Goal: Task Accomplishment & Management: Use online tool/utility

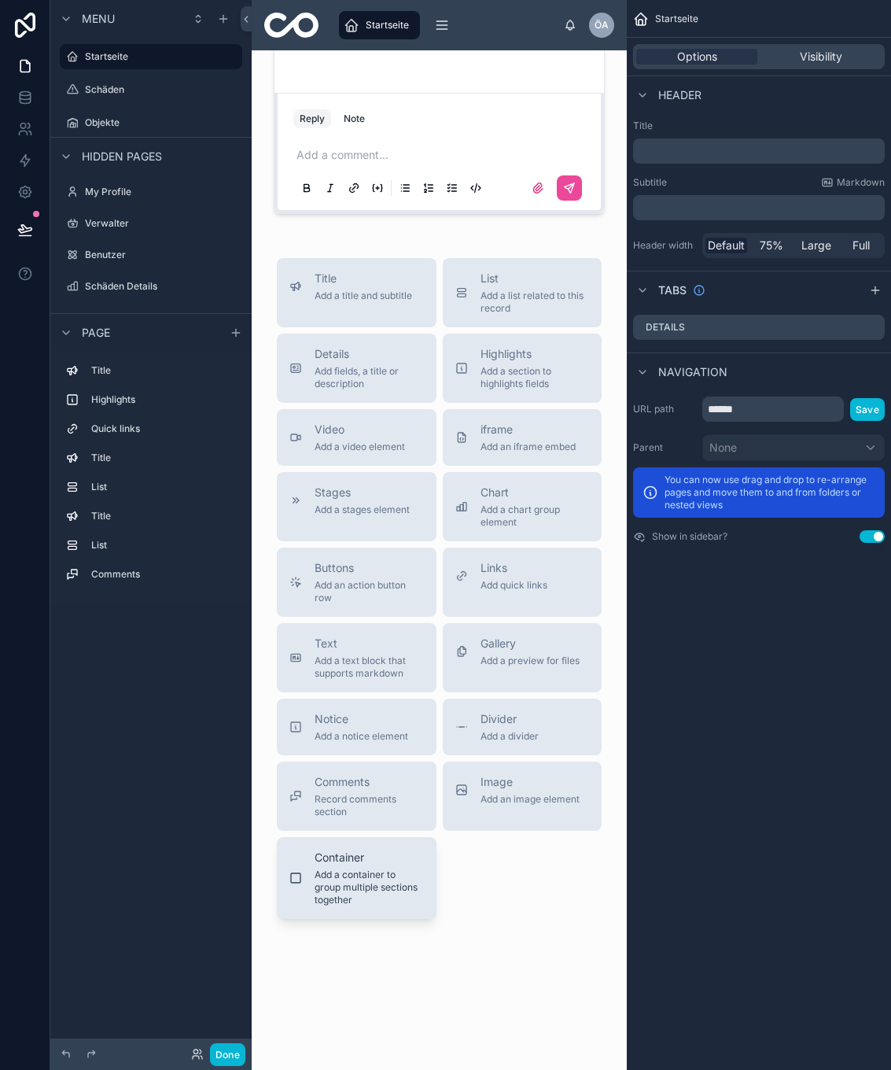
scroll to position [2288, 0]
click at [514, 514] on span "Add a chart group element" at bounding box center [535, 515] width 109 height 25
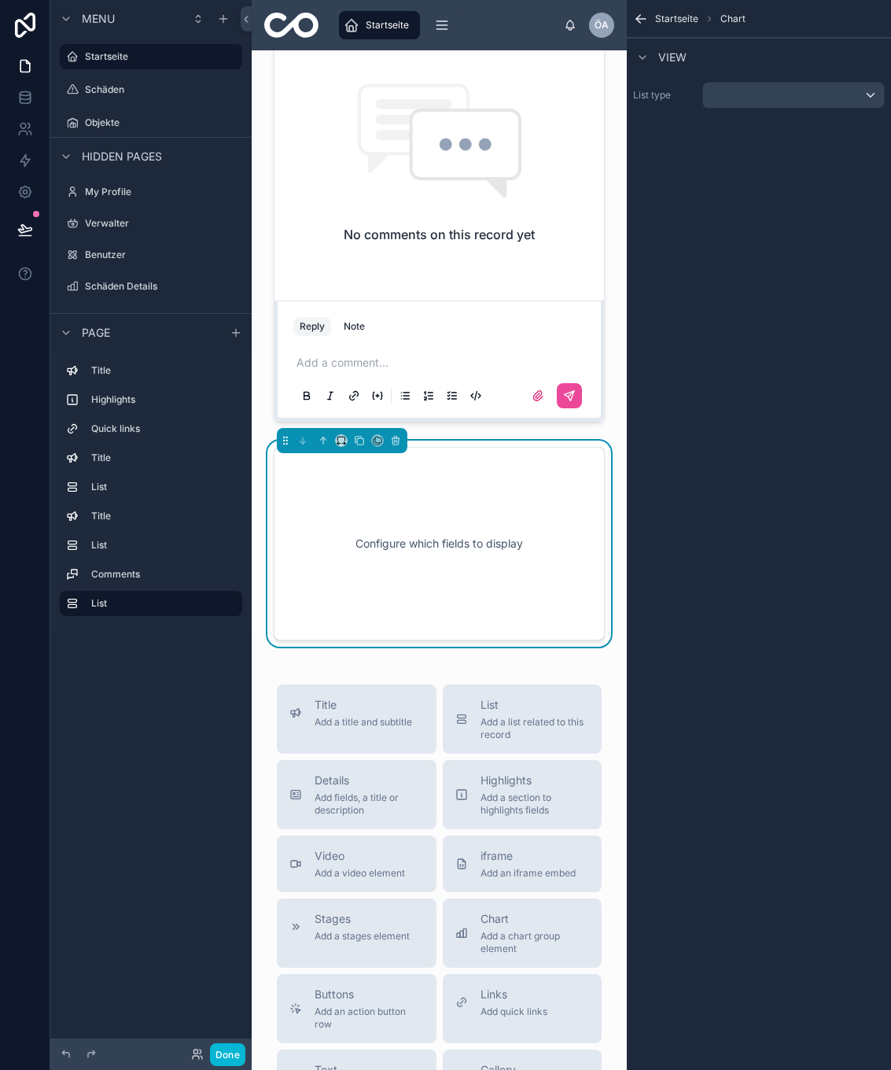
scroll to position [2064, 0]
click at [476, 545] on div "Configure which fields to display" at bounding box center [439, 545] width 279 height 142
click at [776, 94] on div "scrollable content" at bounding box center [793, 95] width 181 height 25
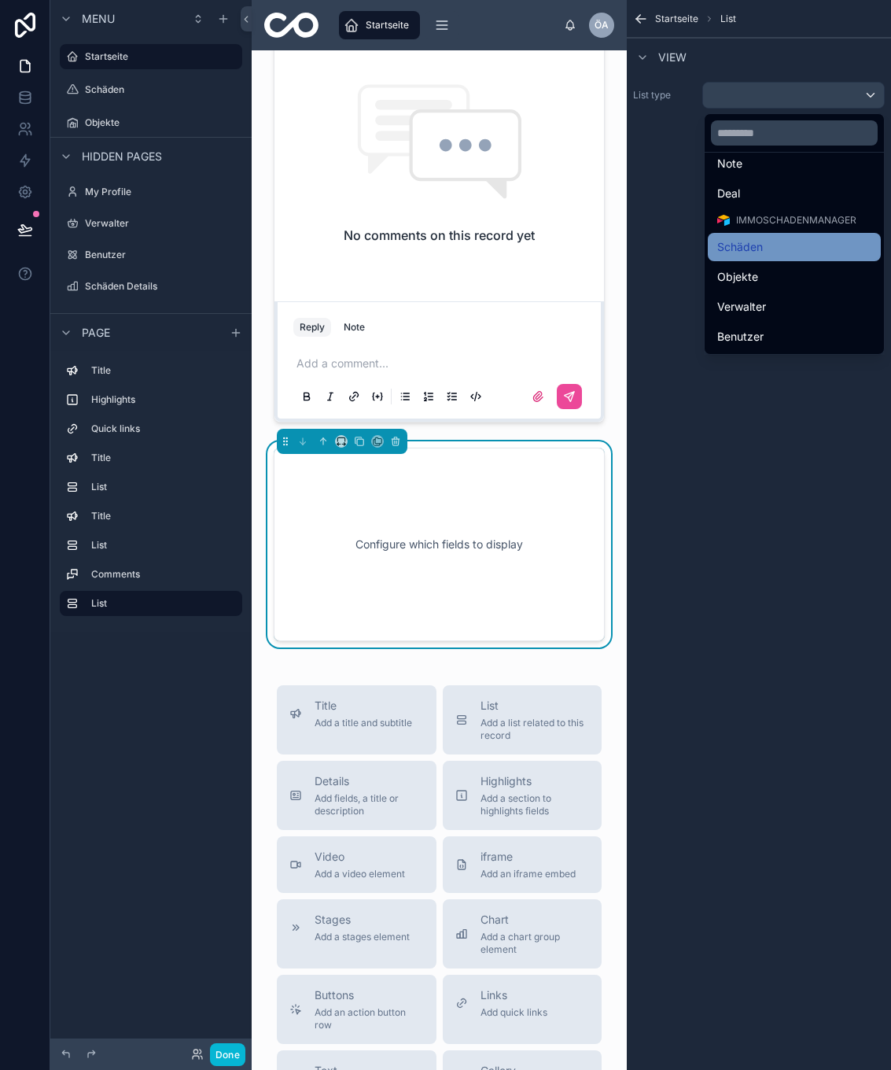
scroll to position [219, 0]
click at [753, 252] on div "Schäden" at bounding box center [794, 247] width 154 height 19
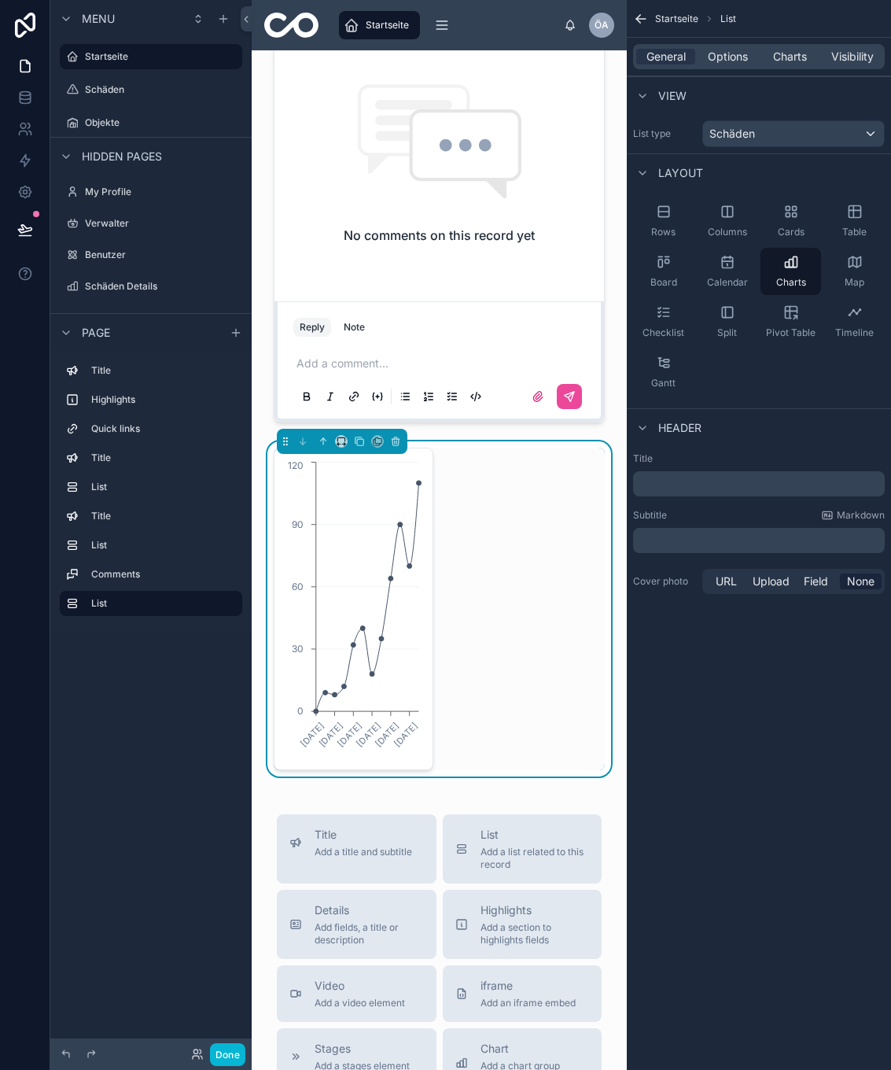
click at [736, 482] on p "﻿" at bounding box center [761, 484] width 242 height 16
click at [753, 650] on div "Startseite List General Options Charts Visibility View List type Schäden Layout…" at bounding box center [759, 535] width 264 height 1070
click at [725, 59] on span "Options" at bounding box center [728, 57] width 40 height 16
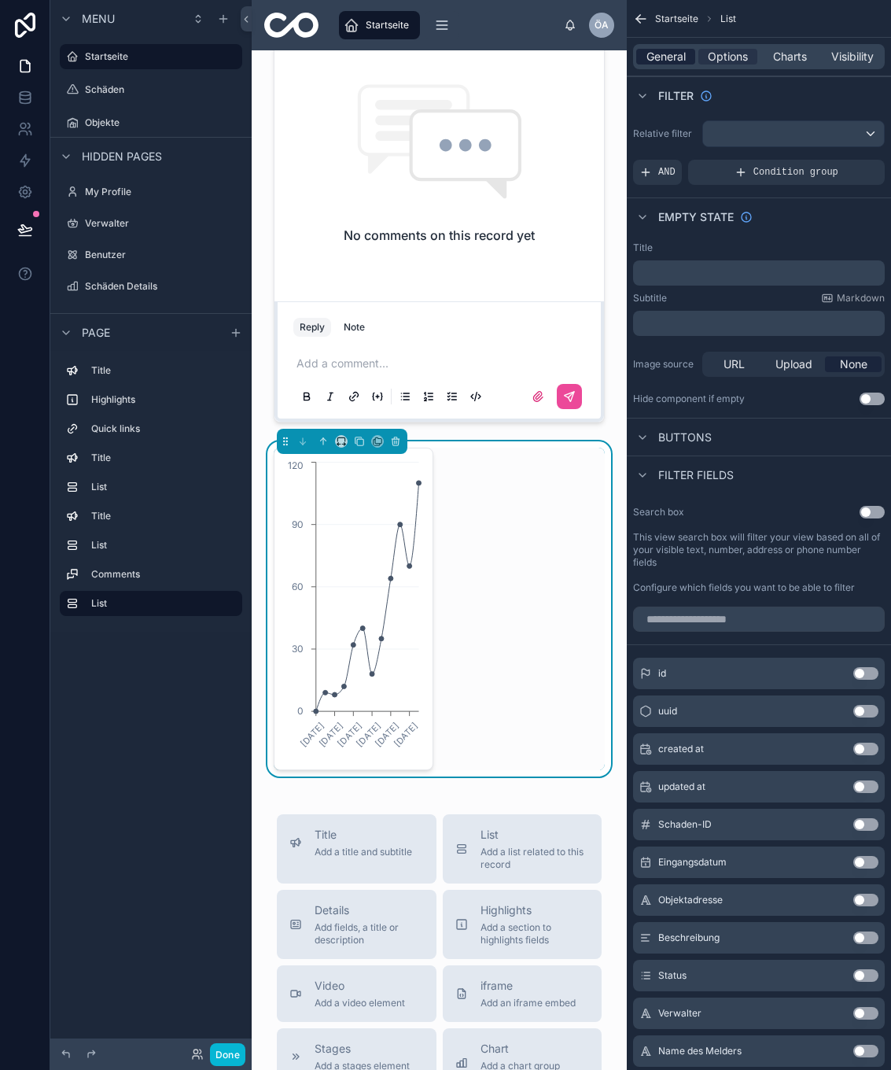
click at [673, 59] on span "General" at bounding box center [666, 57] width 39 height 16
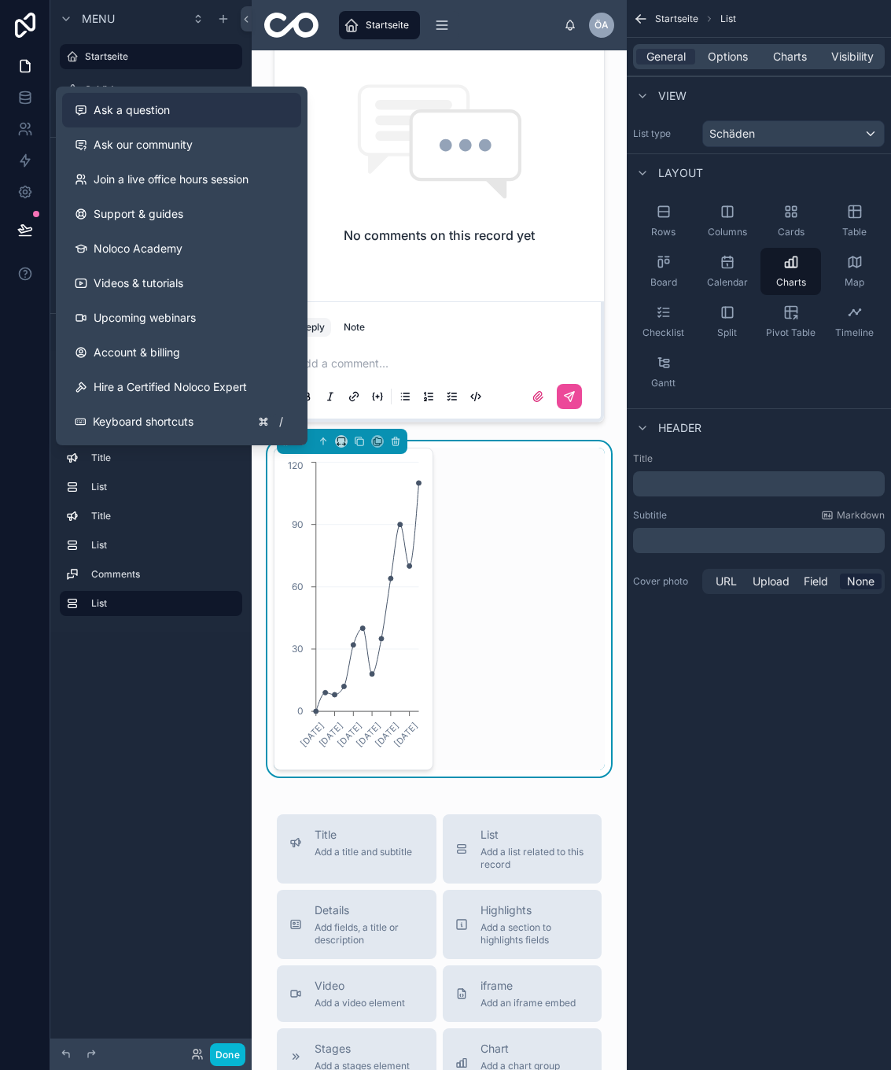
click at [210, 116] on div "Ask a question" at bounding box center [182, 110] width 214 height 16
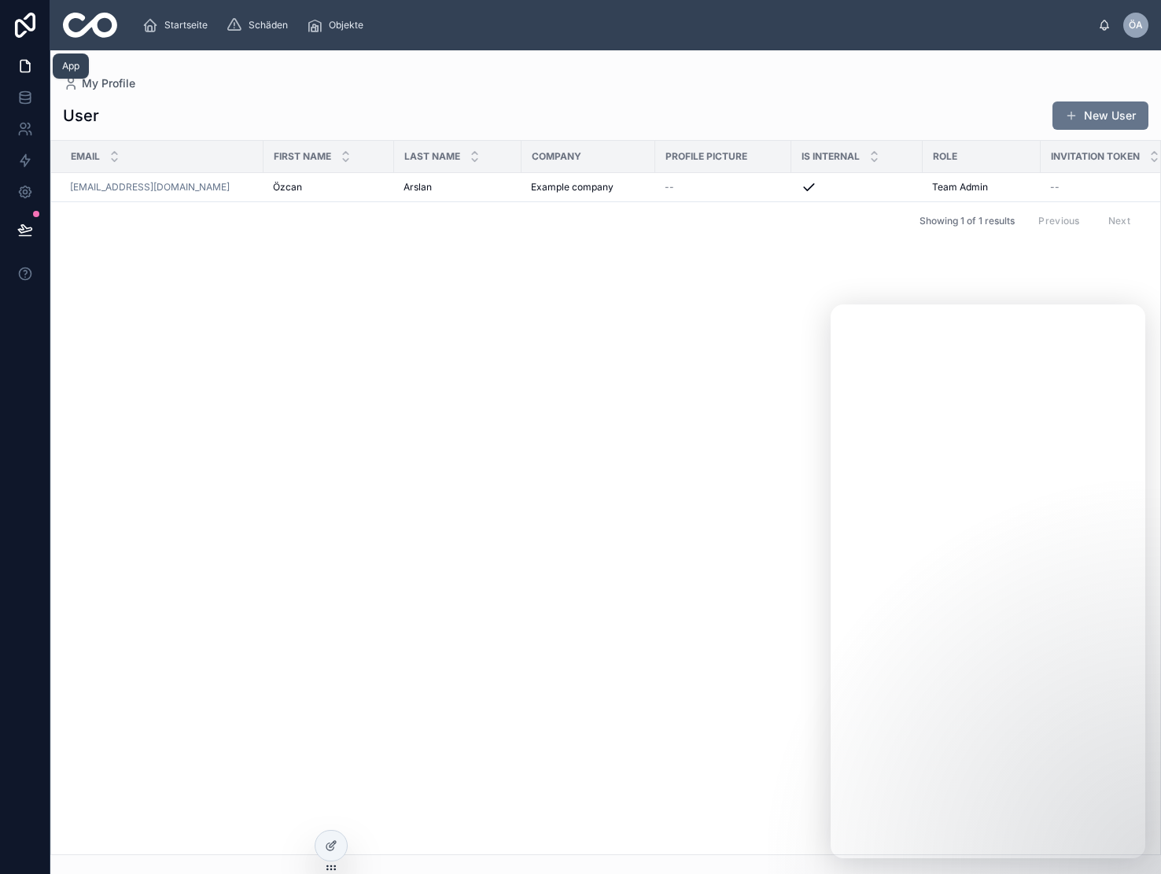
click at [28, 68] on icon at bounding box center [25, 66] width 16 height 16
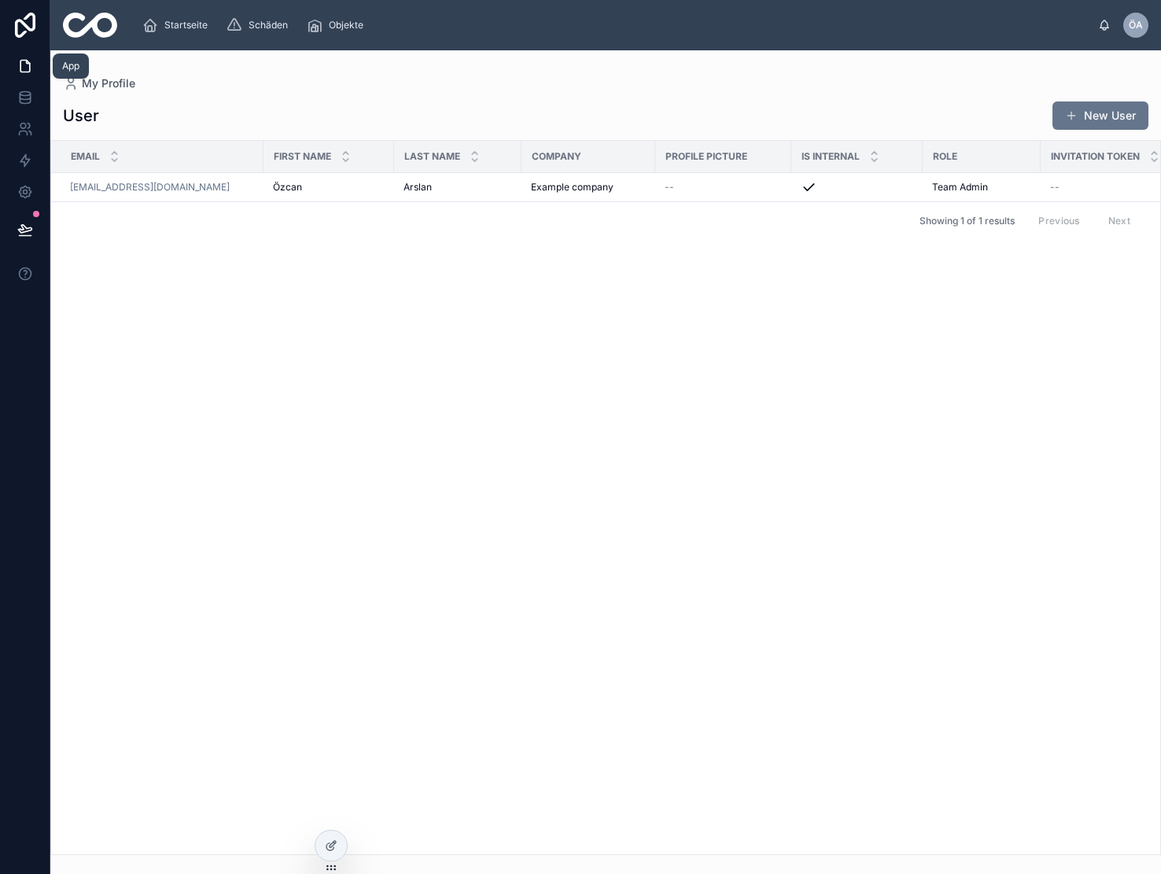
click at [33, 71] on link at bounding box center [25, 65] width 50 height 31
click at [27, 70] on icon at bounding box center [25, 66] width 16 height 16
click at [175, 20] on span "Startseite" at bounding box center [185, 25] width 43 height 13
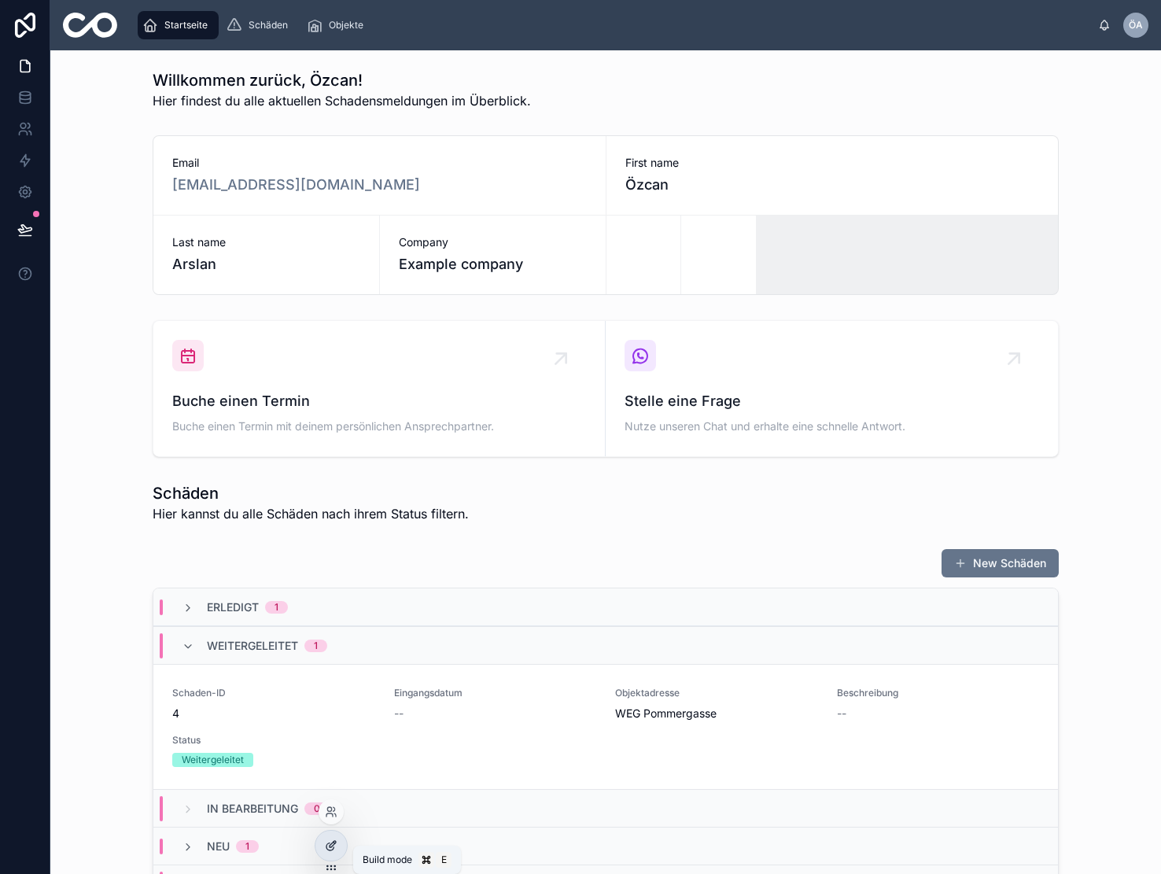
click at [326, 849] on icon at bounding box center [331, 845] width 13 height 13
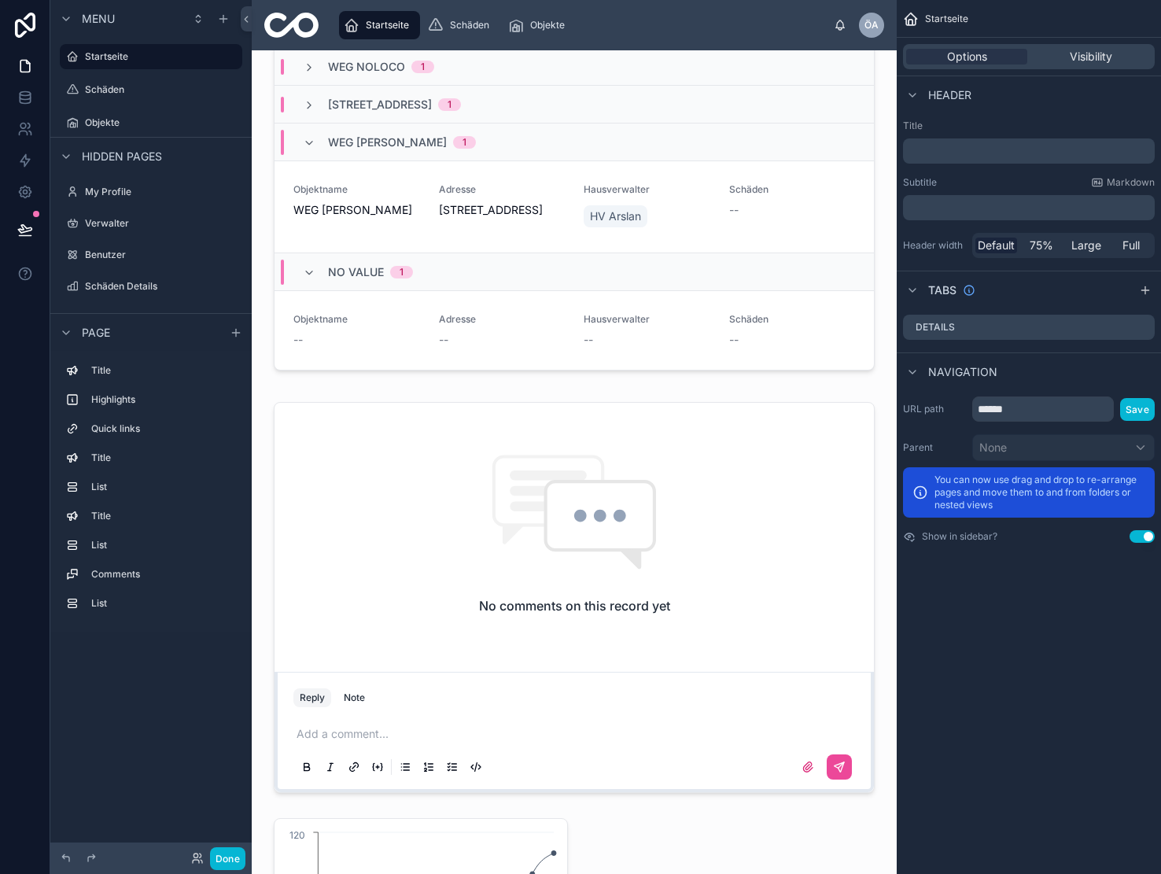
scroll to position [1616, 0]
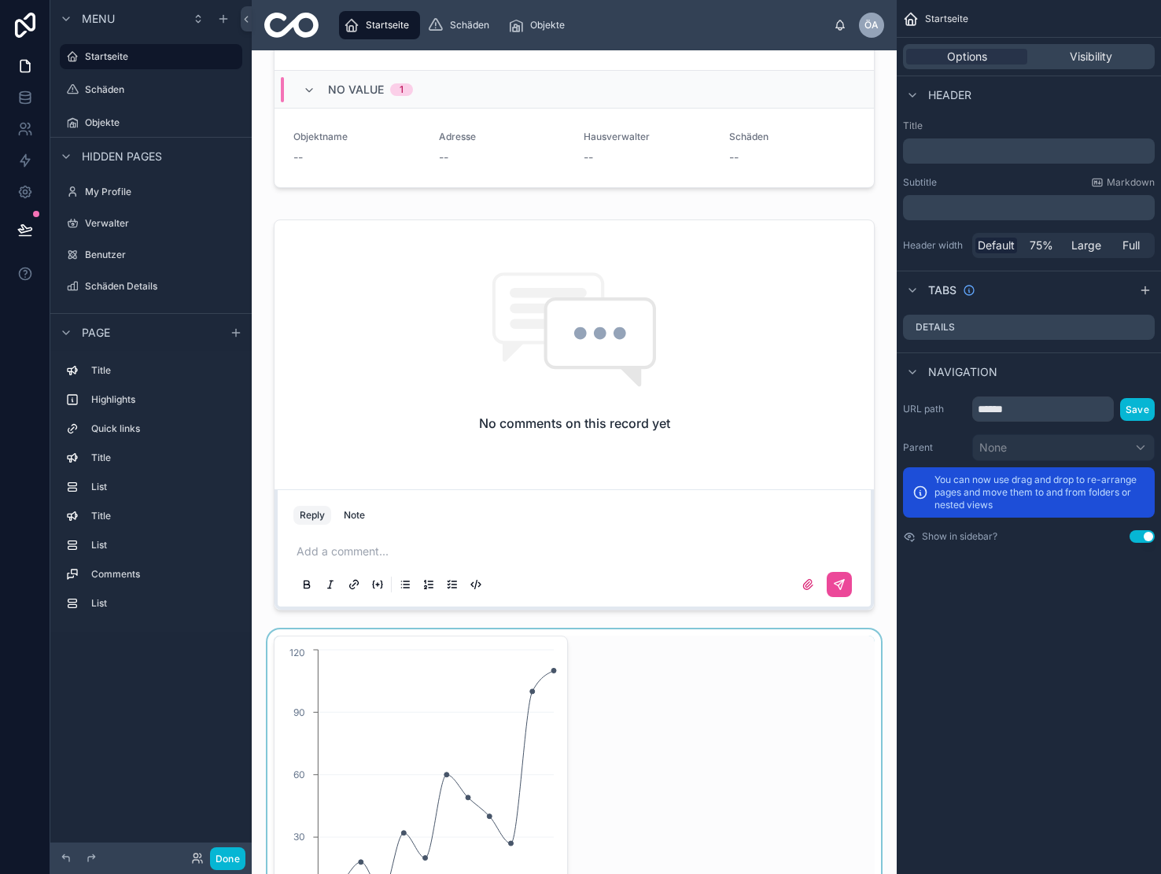
click at [454, 742] on div at bounding box center [574, 796] width 620 height 335
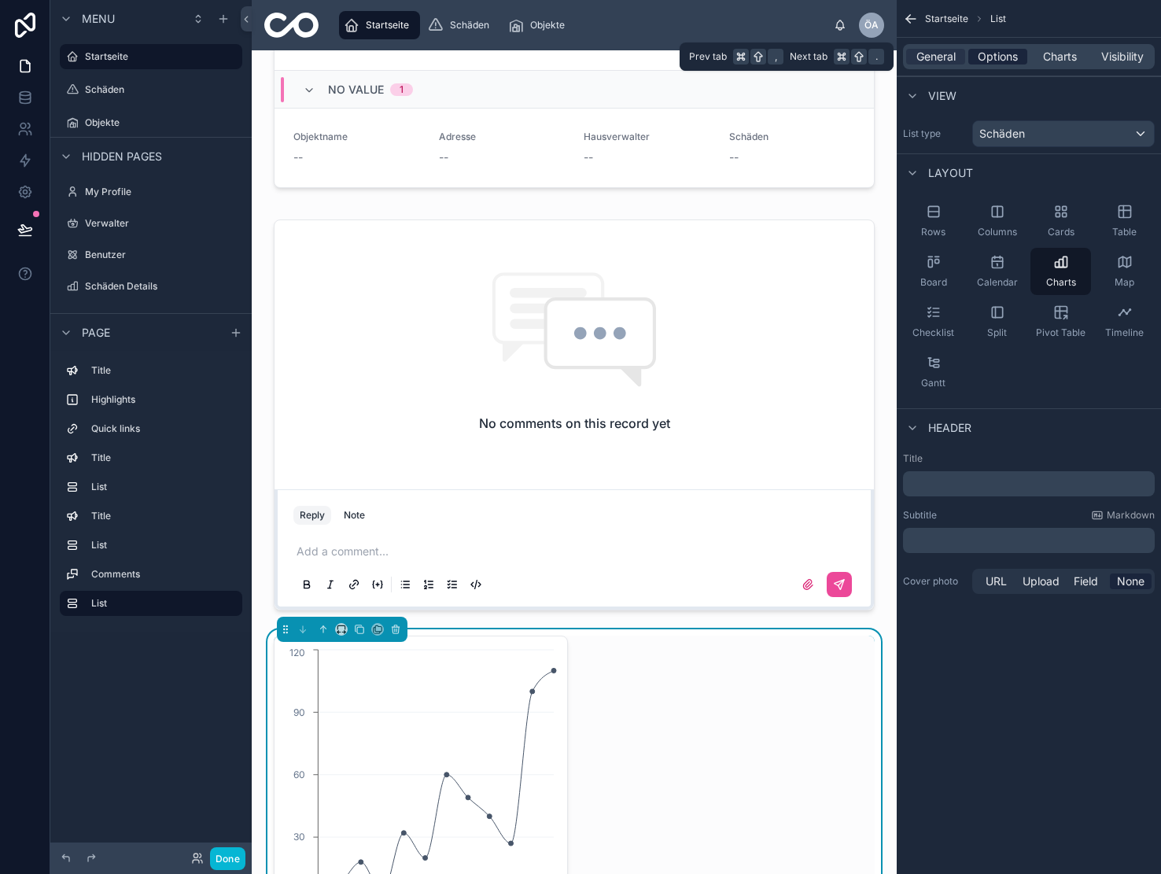
click at [997, 60] on span "Options" at bounding box center [998, 57] width 40 height 16
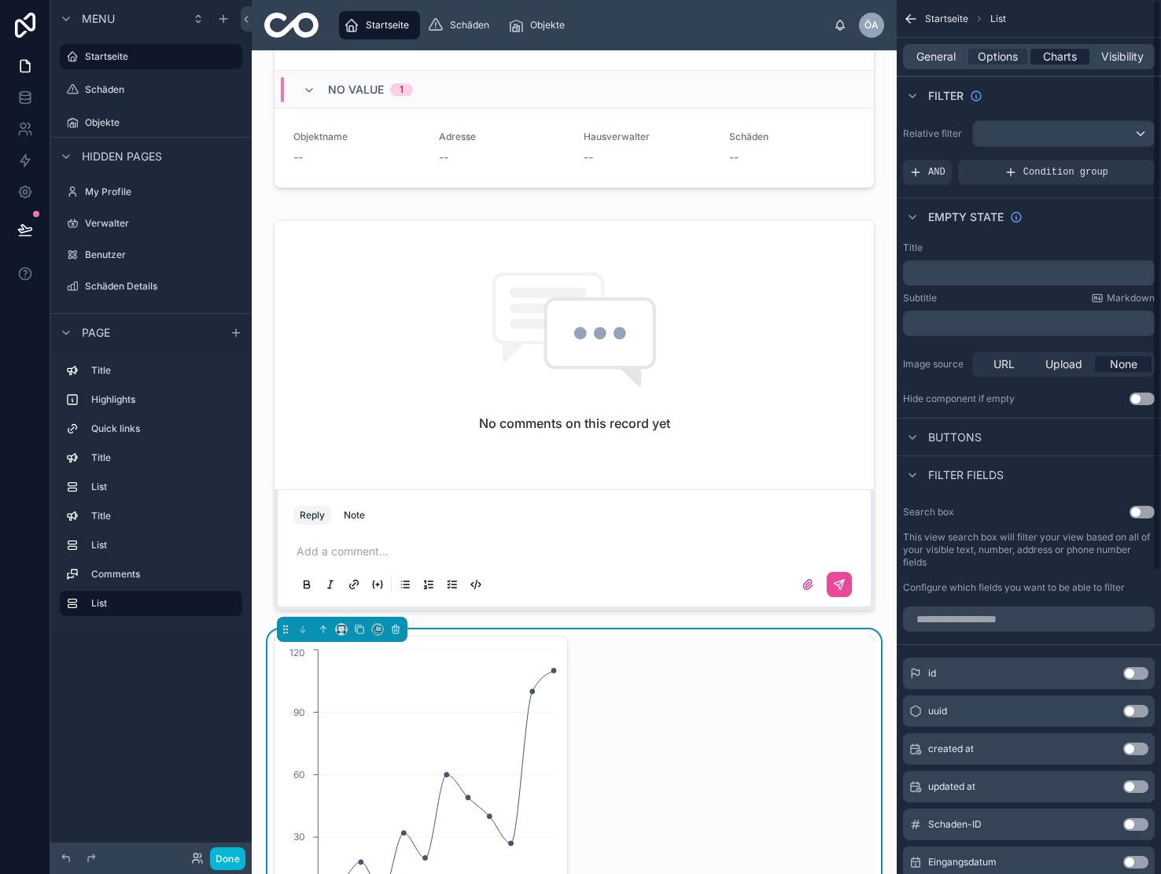
click at [1071, 53] on span "Charts" at bounding box center [1060, 57] width 34 height 16
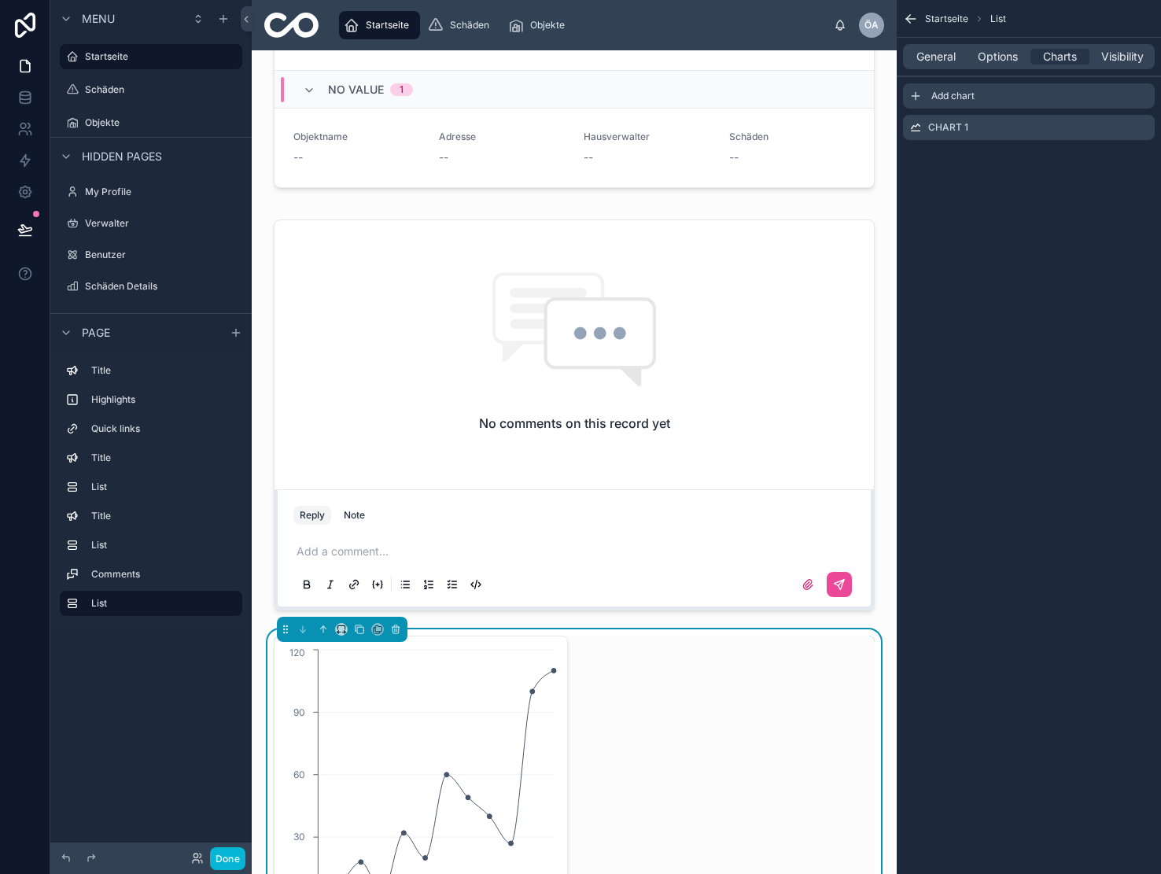
click at [921, 98] on icon "scrollable content" at bounding box center [915, 96] width 13 height 13
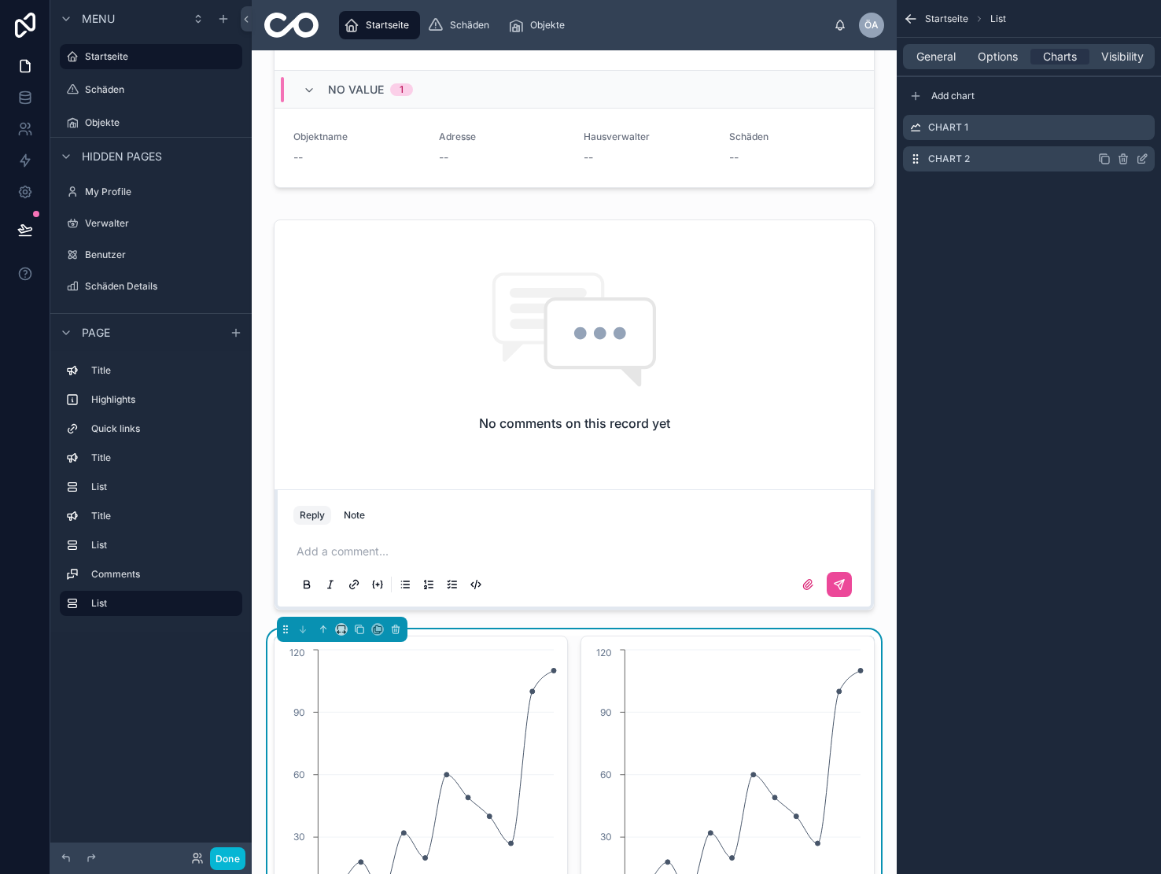
scroll to position [1, 0]
click at [1139, 162] on icon "scrollable content" at bounding box center [1141, 160] width 7 height 7
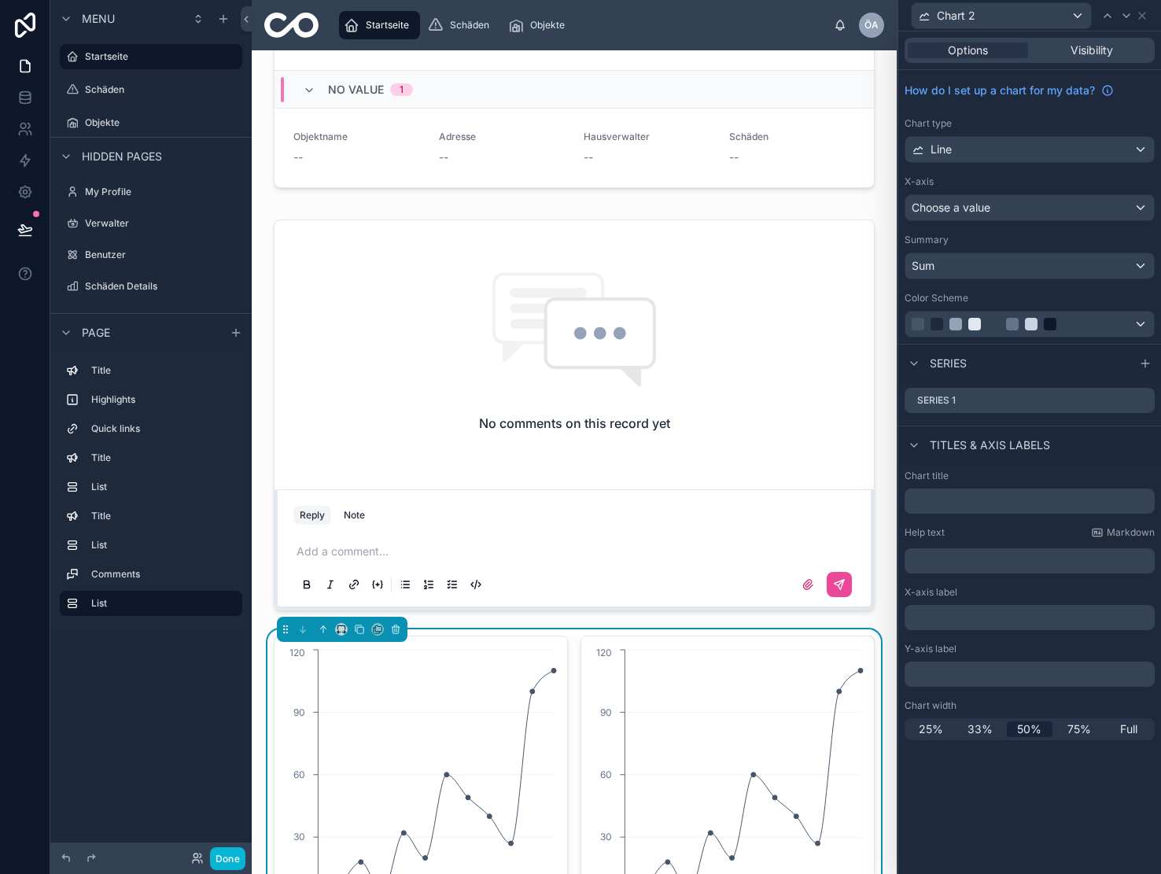
click at [1075, 148] on div "Line" at bounding box center [1029, 149] width 249 height 25
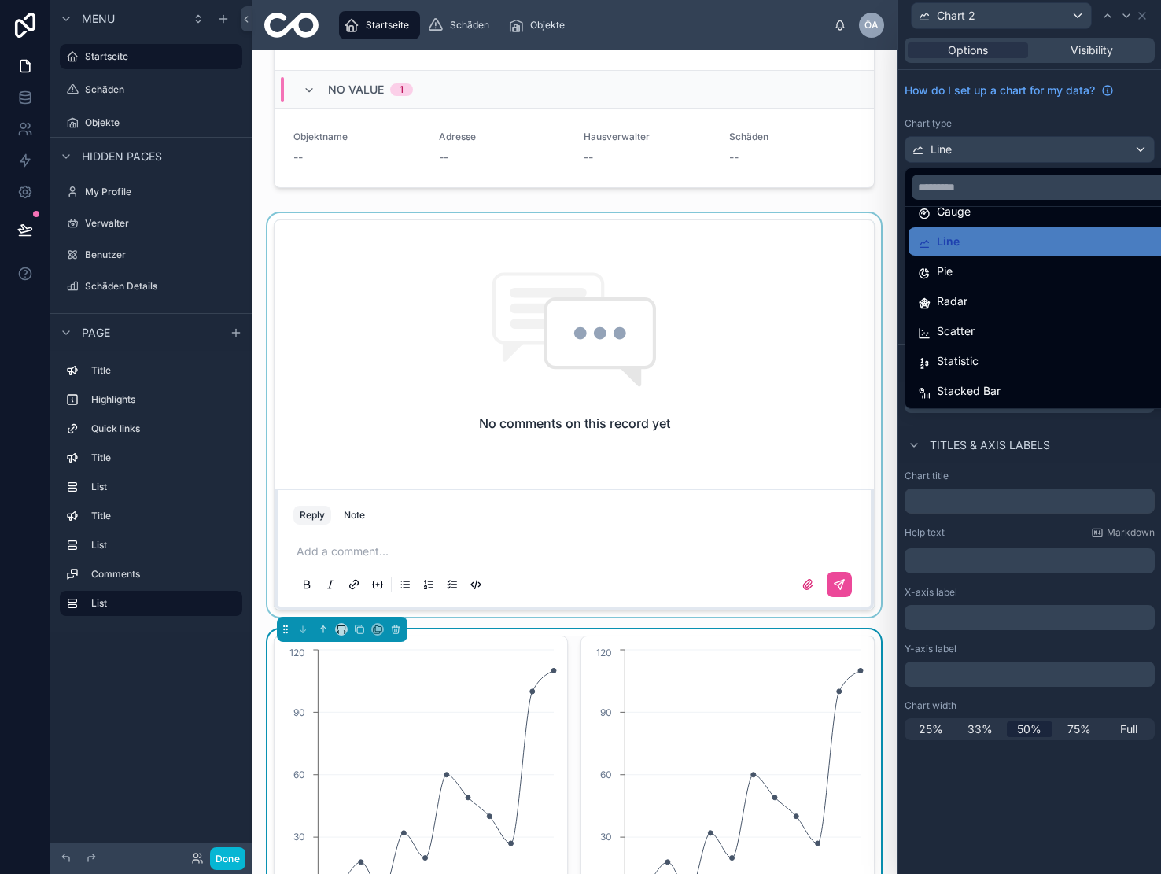
scroll to position [112, 0]
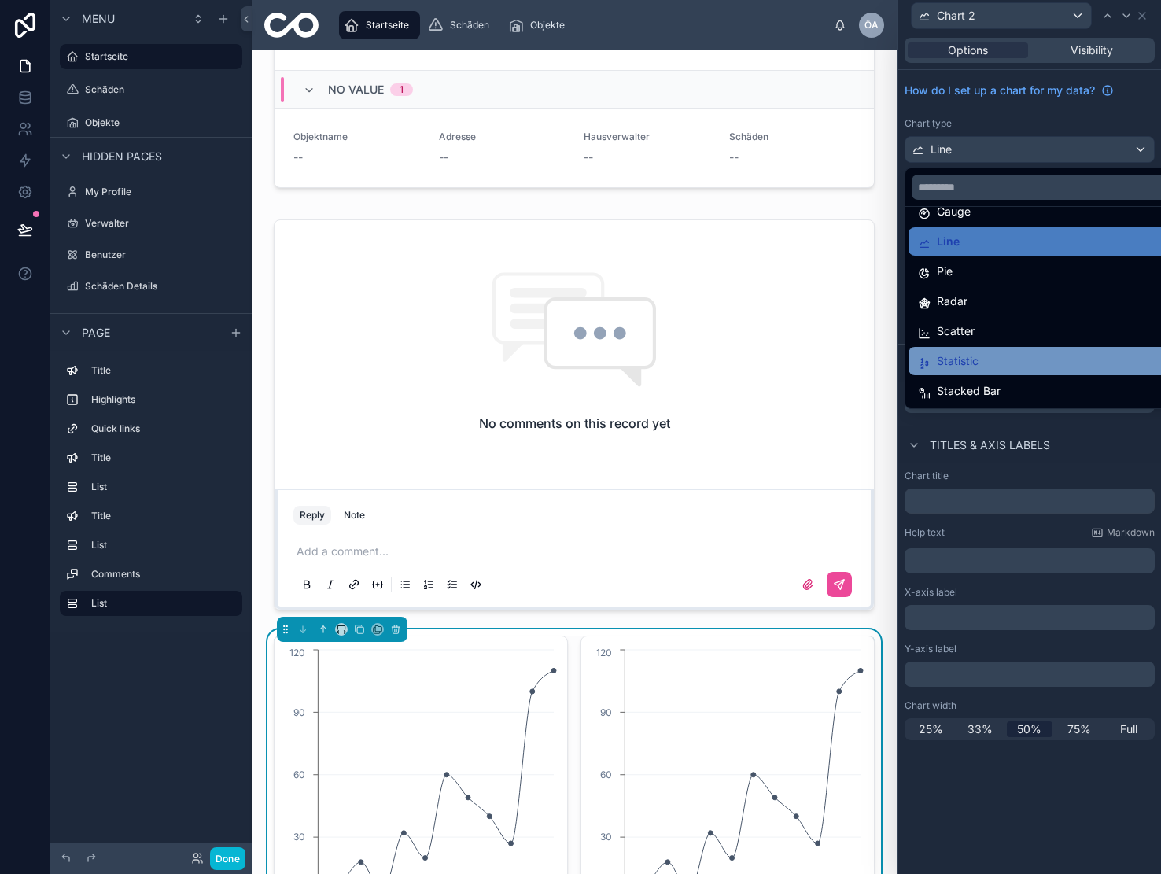
click at [965, 363] on span "Statistic" at bounding box center [958, 361] width 42 height 19
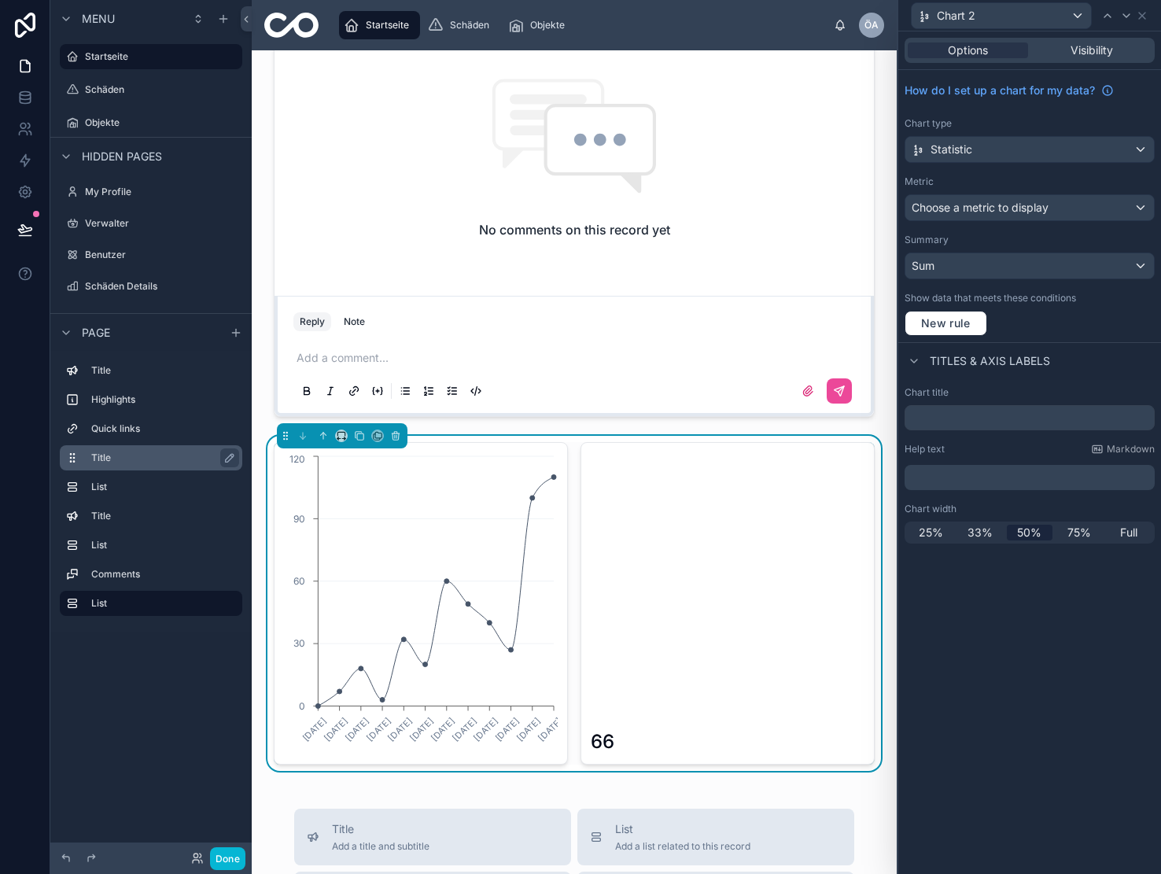
scroll to position [0, 0]
click at [1141, 264] on div "Sum" at bounding box center [1029, 265] width 249 height 25
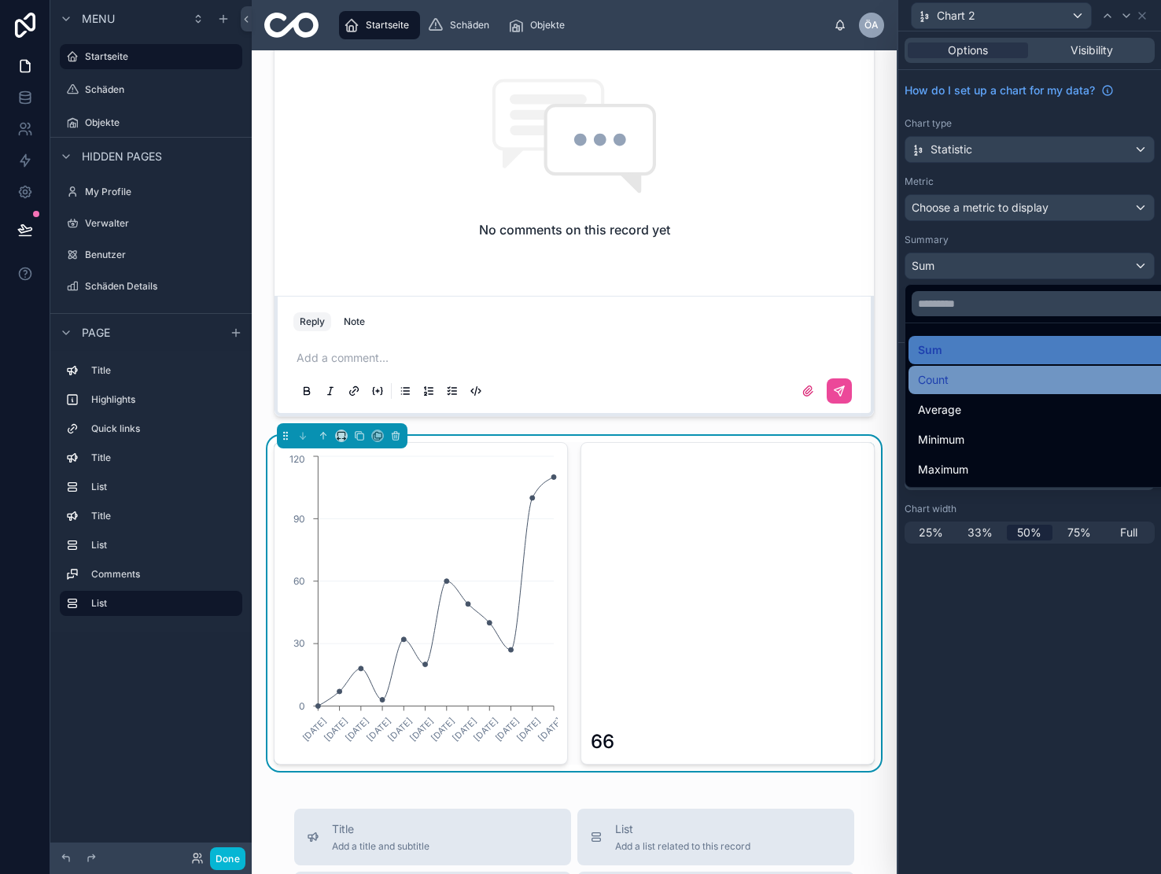
click at [978, 379] on div "Count" at bounding box center [1048, 380] width 260 height 19
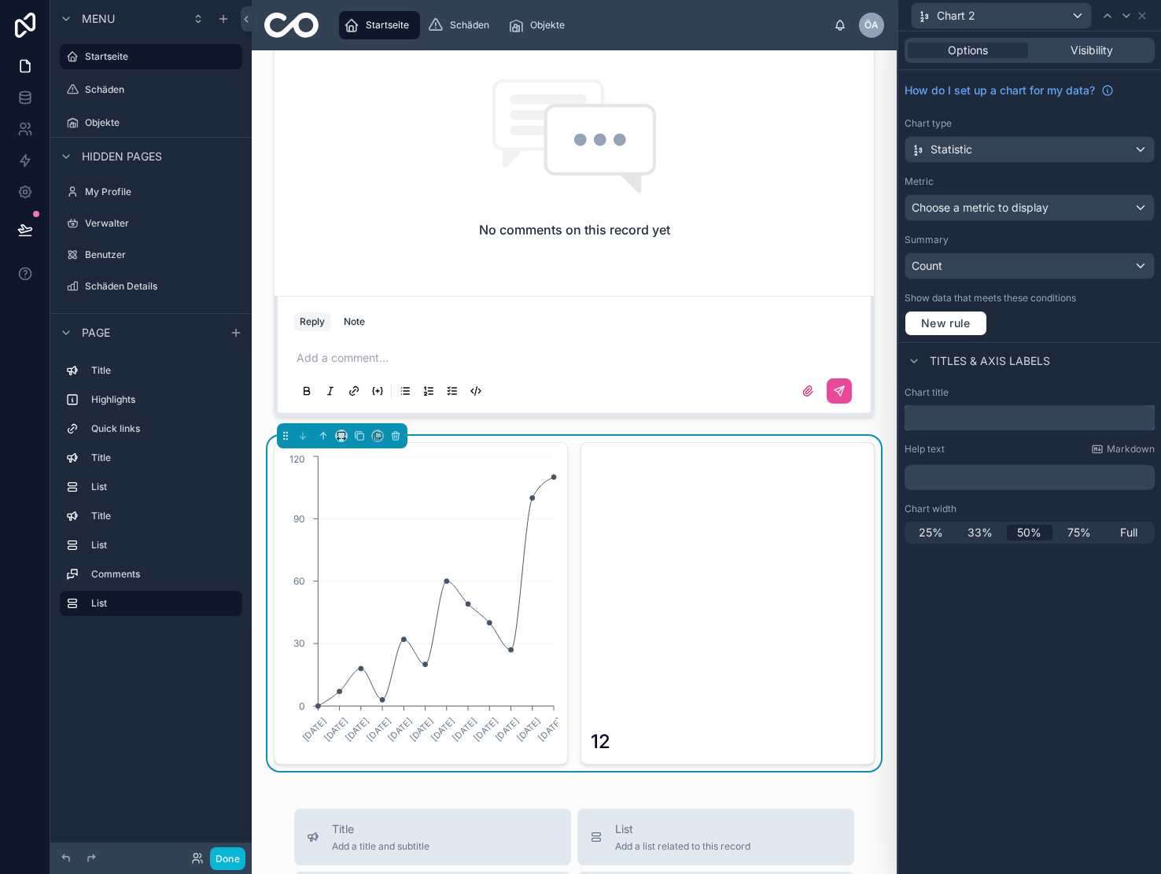
click at [971, 422] on input "text" at bounding box center [1030, 417] width 250 height 25
type input "**********"
click at [1123, 533] on span "Full" at bounding box center [1128, 533] width 17 height 16
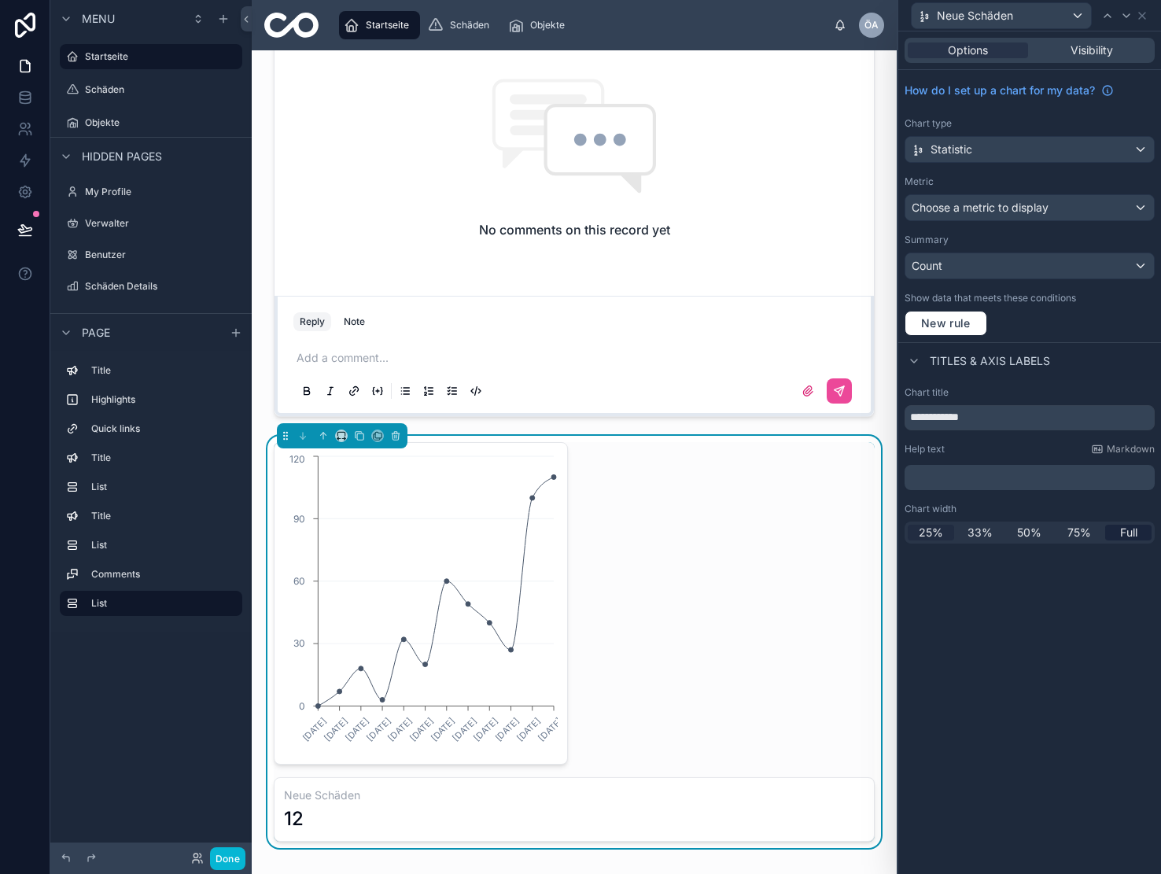
click at [929, 531] on span "25%" at bounding box center [931, 533] width 24 height 16
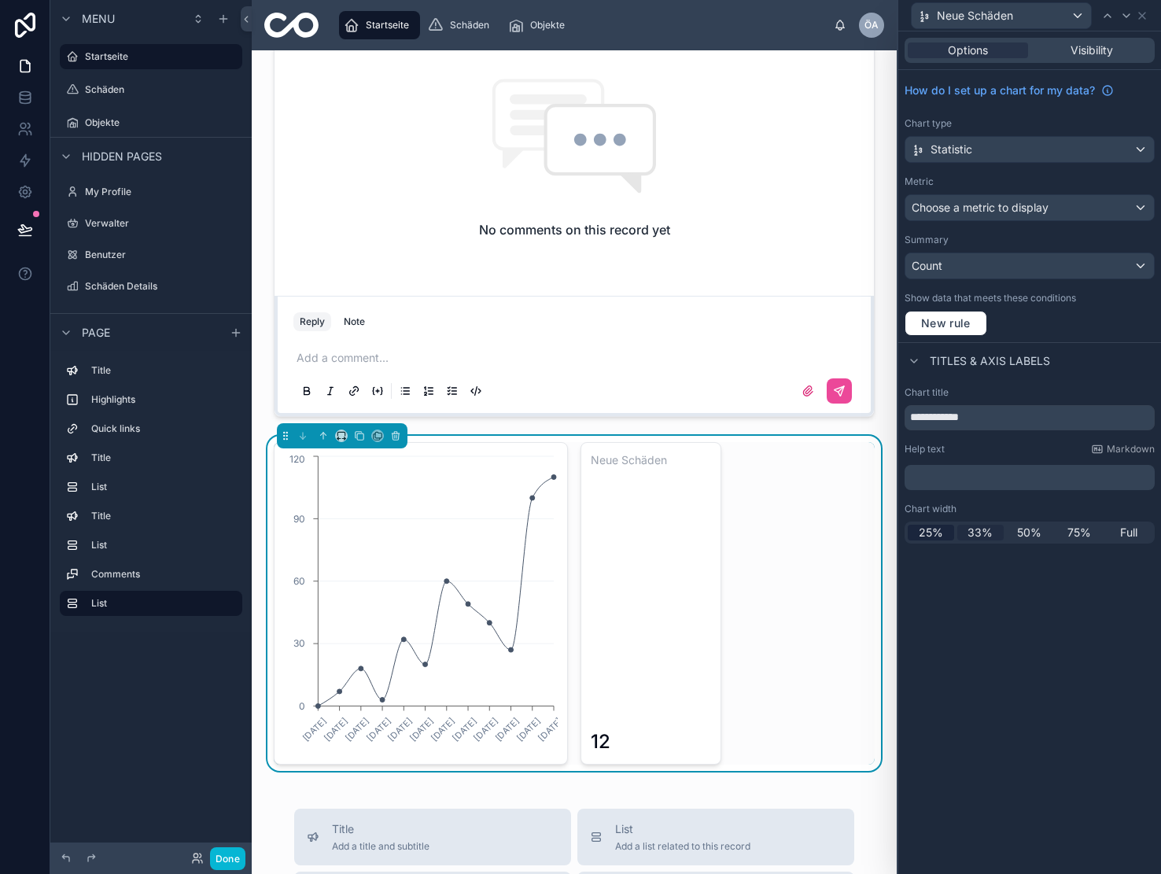
click at [976, 531] on span "33%" at bounding box center [980, 533] width 25 height 16
click at [446, 535] on icon "30.12.2024 3.2.2025 3.3.2025 31.3.2025 28.4.2025 2.6.2025 30.6.2025 4.8.2025 1.…" at bounding box center [421, 603] width 274 height 302
click at [988, 53] on span "Options" at bounding box center [968, 50] width 40 height 16
click at [1075, 17] on div "Neue Schäden" at bounding box center [1001, 15] width 179 height 25
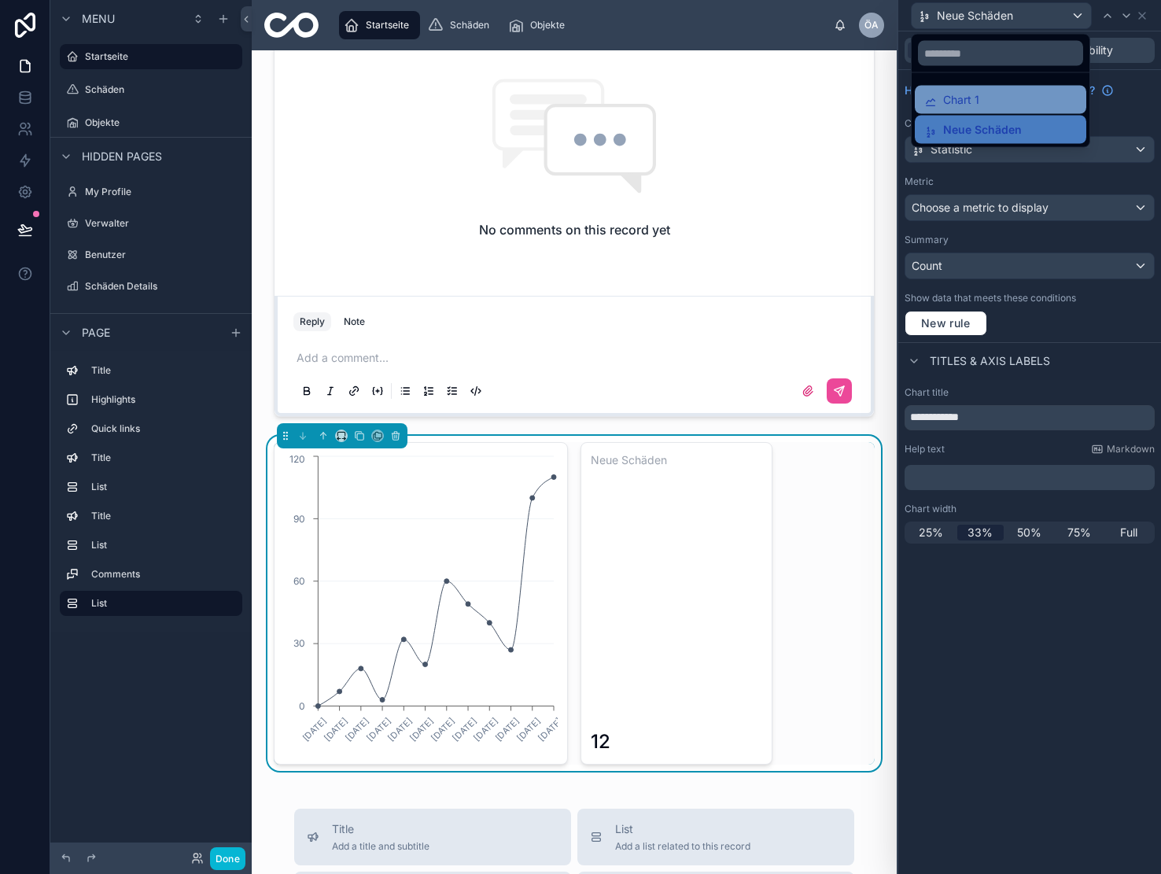
click at [983, 90] on div "Chart 1" at bounding box center [1000, 100] width 171 height 28
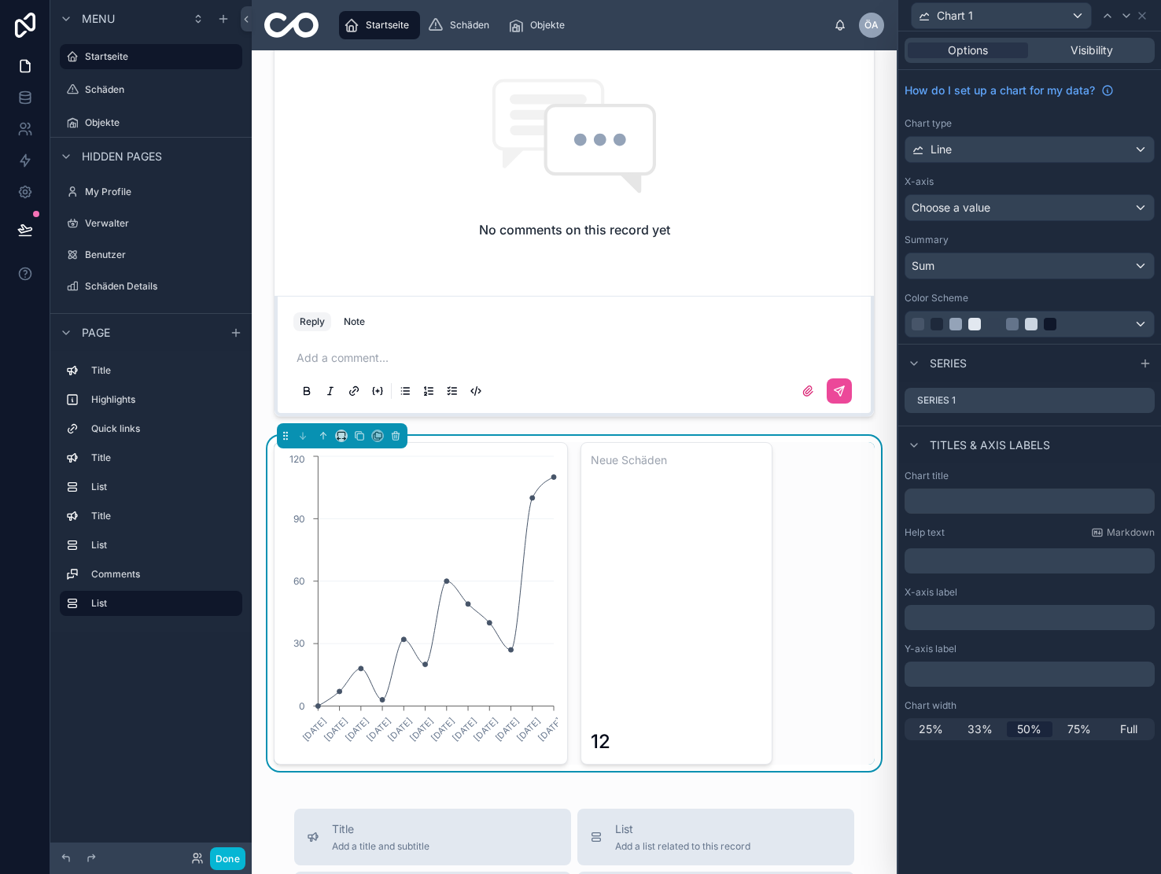
click at [843, 471] on div "30.12.2024 3.2.2025 3.3.2025 31.3.2025 28.4.2025 2.6.2025 30.6.2025 4.8.2025 1.…" at bounding box center [574, 603] width 601 height 323
click at [1011, 16] on div "Chart 1" at bounding box center [1001, 15] width 179 height 25
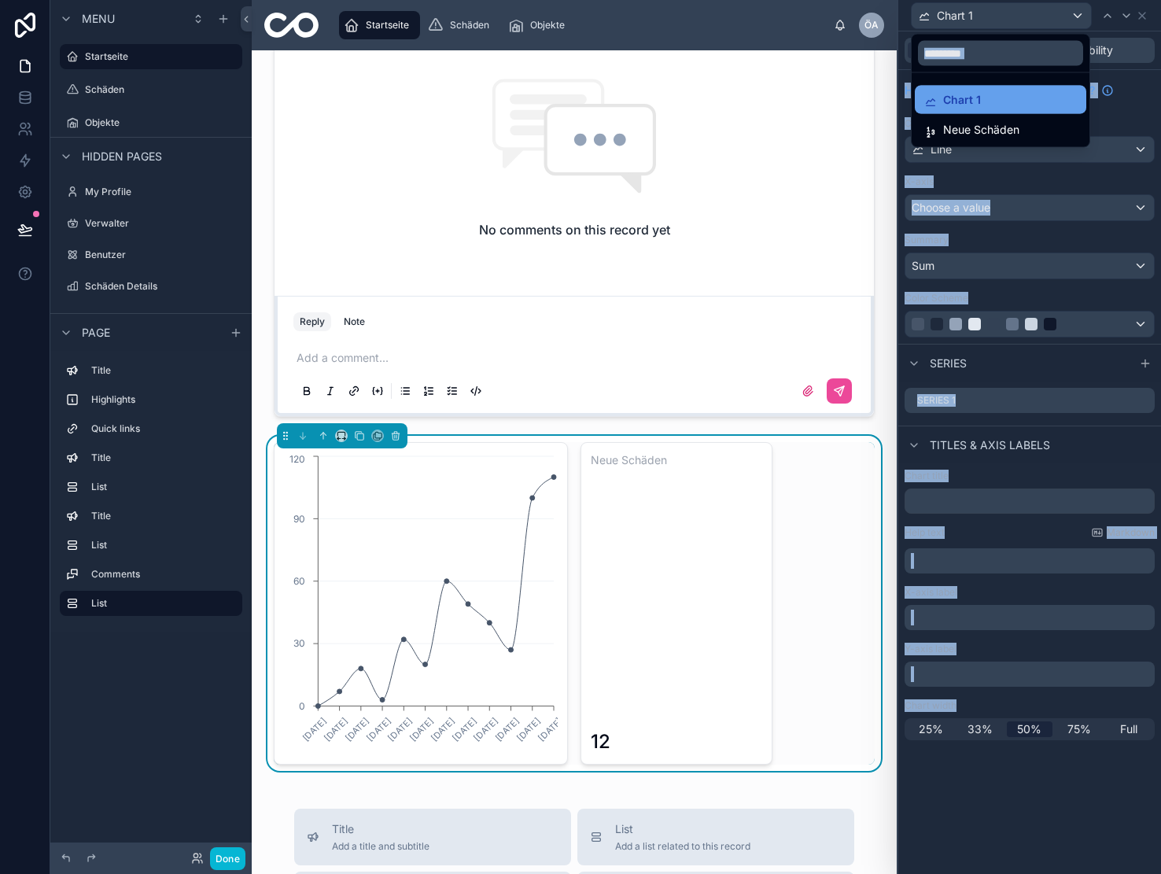
drag, startPoint x: 1011, startPoint y: 16, endPoint x: 1000, endPoint y: 94, distance: 79.4
click at [1000, 94] on div "Chart 1 Options Visibility How do I set up a chart for my data? Chart type Line…" at bounding box center [580, 437] width 1161 height 874
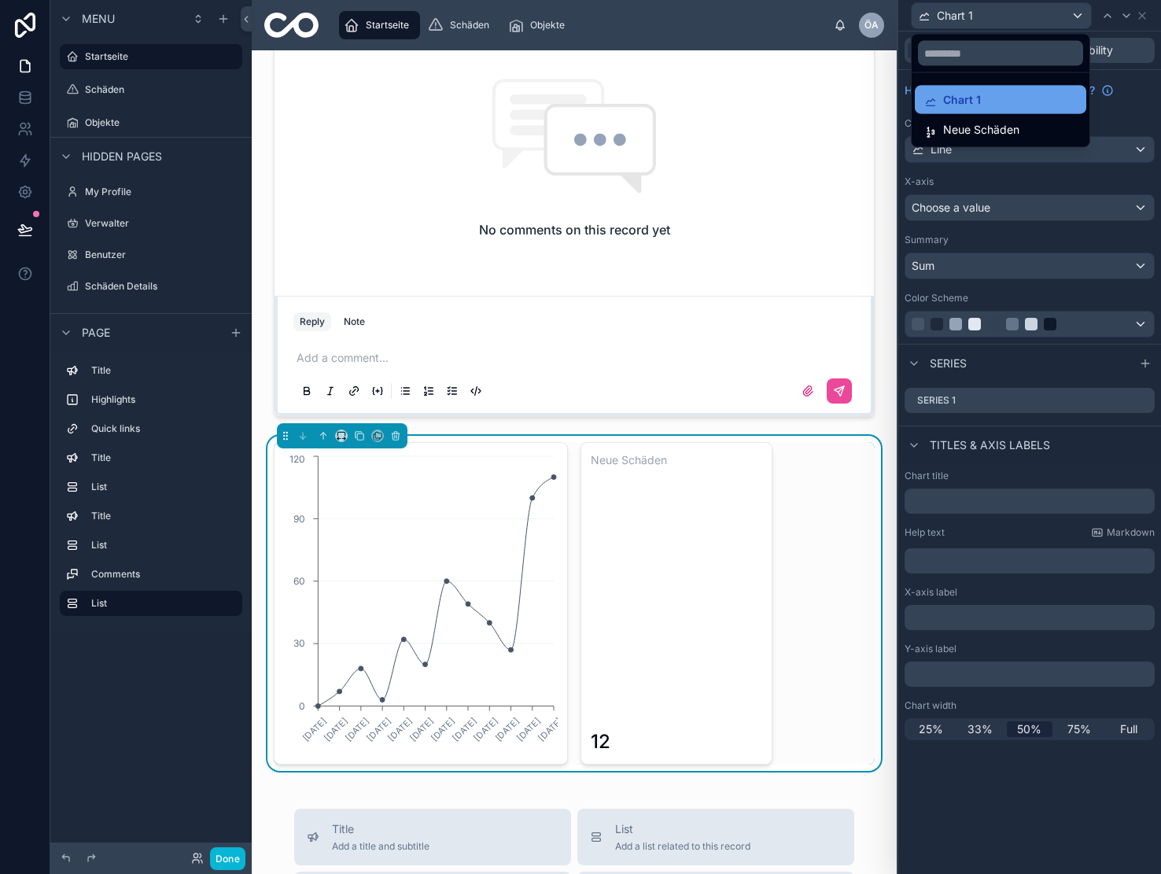
click at [1032, 106] on div "Chart 1" at bounding box center [1000, 99] width 153 height 19
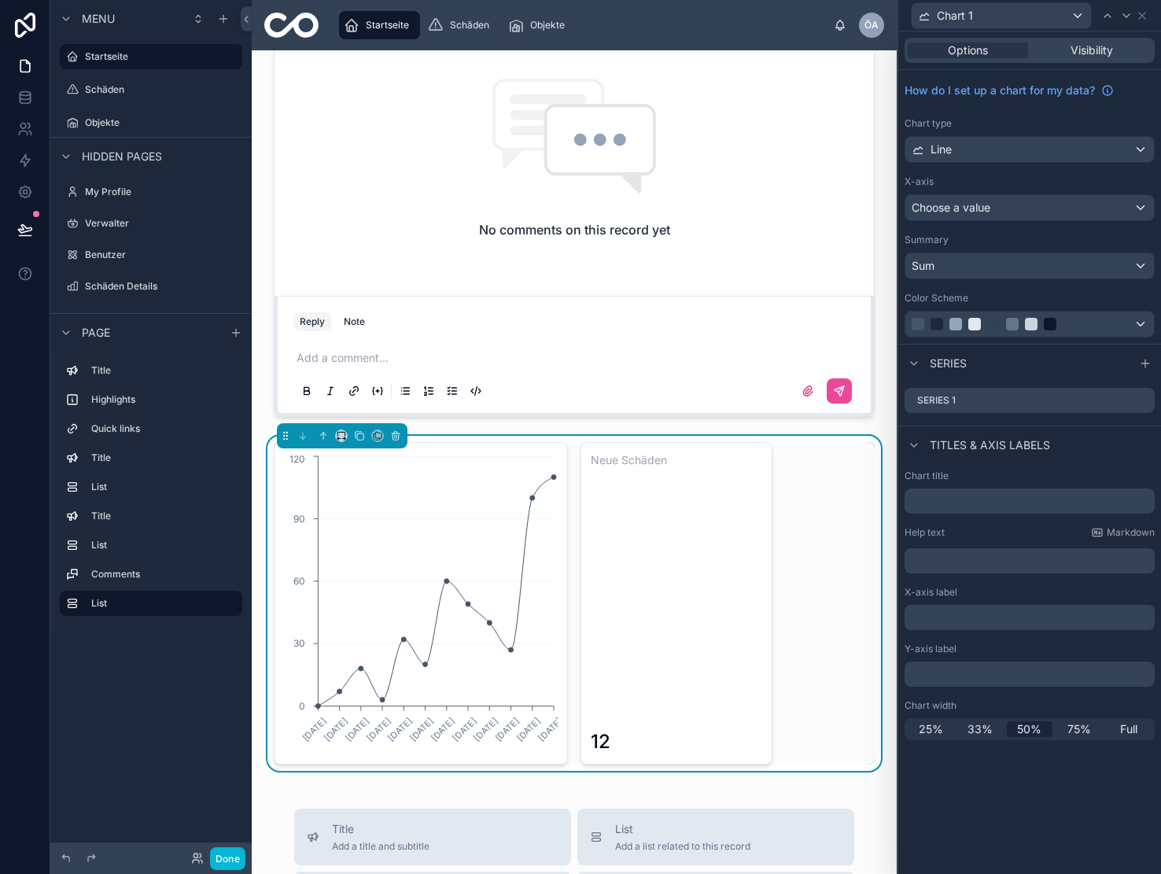
click at [990, 13] on div "Chart 1" at bounding box center [1001, 15] width 179 height 25
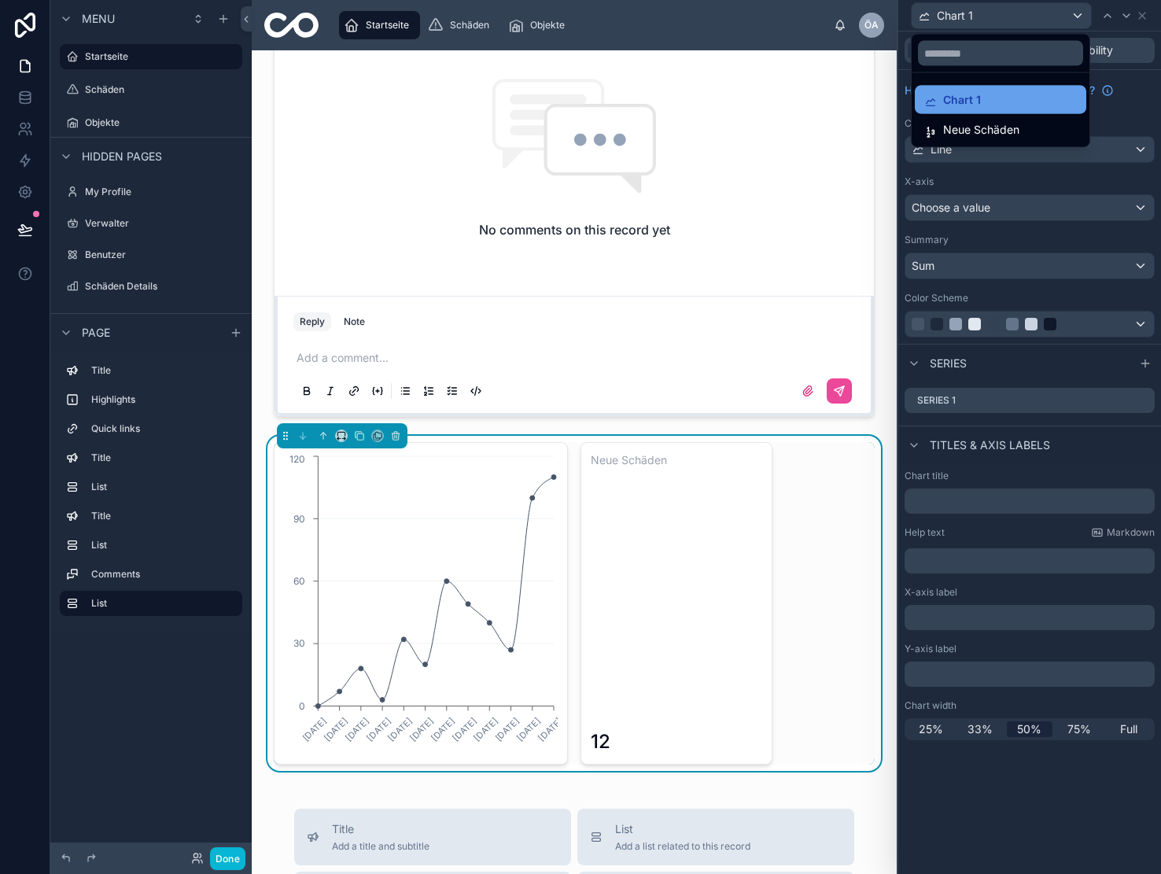
click at [947, 104] on span "Chart 1" at bounding box center [962, 99] width 38 height 19
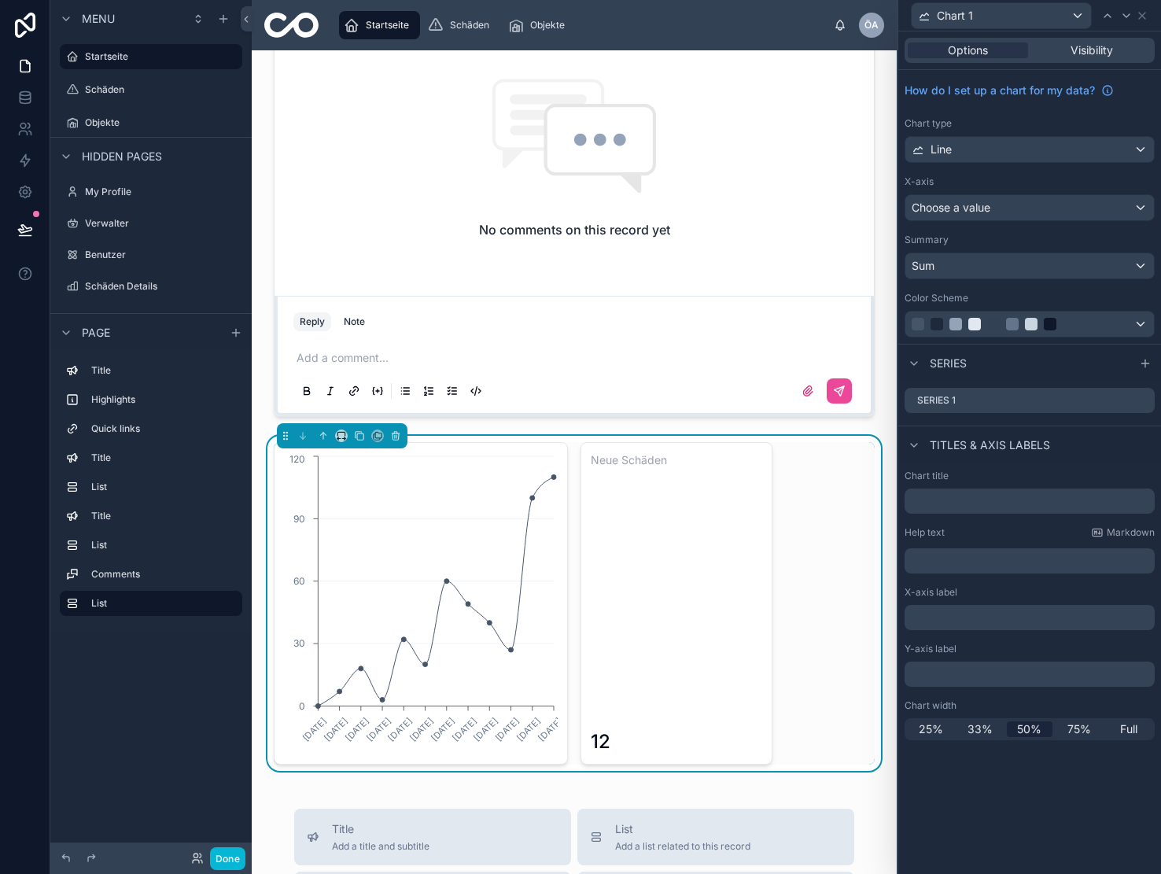
click at [382, 574] on icon "30.12.2024 3.2.2025 3.3.2025 31.3.2025 28.4.2025 2.6.2025 30.6.2025 4.8.2025 1.…" at bounding box center [421, 603] width 274 height 302
click at [557, 460] on icon "30.12.2024 3.2.2025 3.3.2025 31.3.2025 28.4.2025 2.6.2025 30.6.2025 4.8.2025 1.…" at bounding box center [421, 603] width 274 height 302
click at [560, 457] on div "30.12.2024 3.2.2025 3.3.2025 31.3.2025 28.4.2025 2.6.2025 30.6.2025 4.8.2025 1.…" at bounding box center [421, 603] width 294 height 323
click at [1109, 58] on div "Options Visibility How do I set up a chart for my data? Chart type Line X-axis …" at bounding box center [1029, 388] width 263 height 715
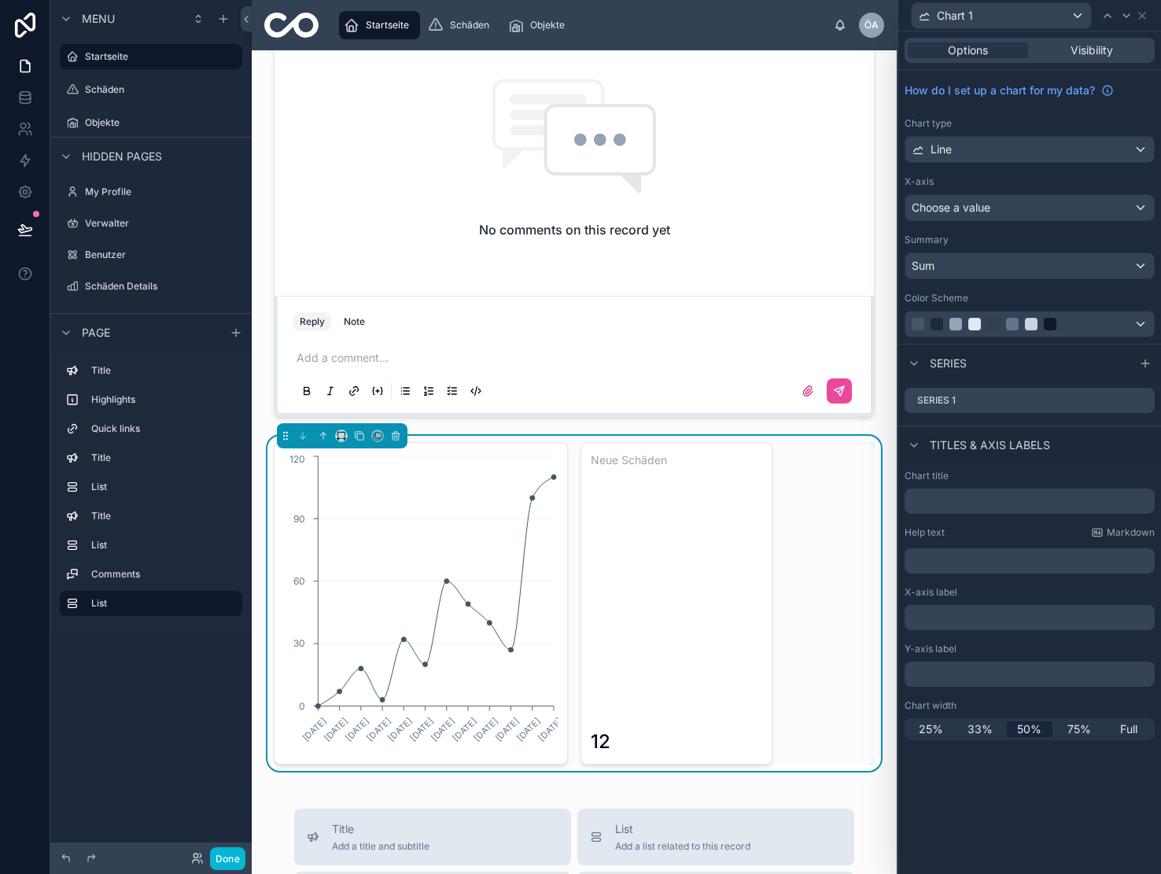
click at [1107, 46] on div "Options Visibility" at bounding box center [1030, 50] width 250 height 25
click at [1096, 41] on div "Options Visibility" at bounding box center [1030, 50] width 250 height 25
click at [1085, 53] on span "Visibility" at bounding box center [1092, 50] width 42 height 16
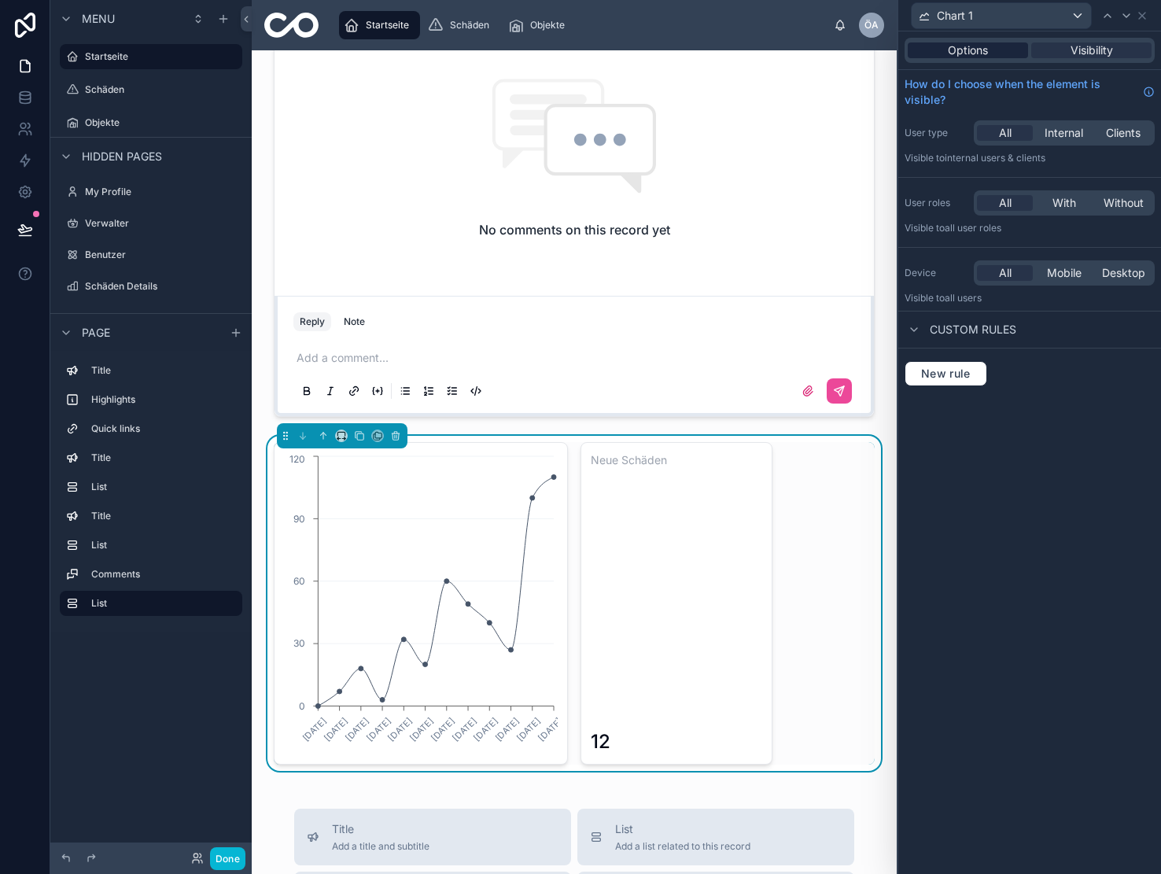
scroll to position [0, 0]
click at [964, 53] on span "Options" at bounding box center [968, 50] width 40 height 16
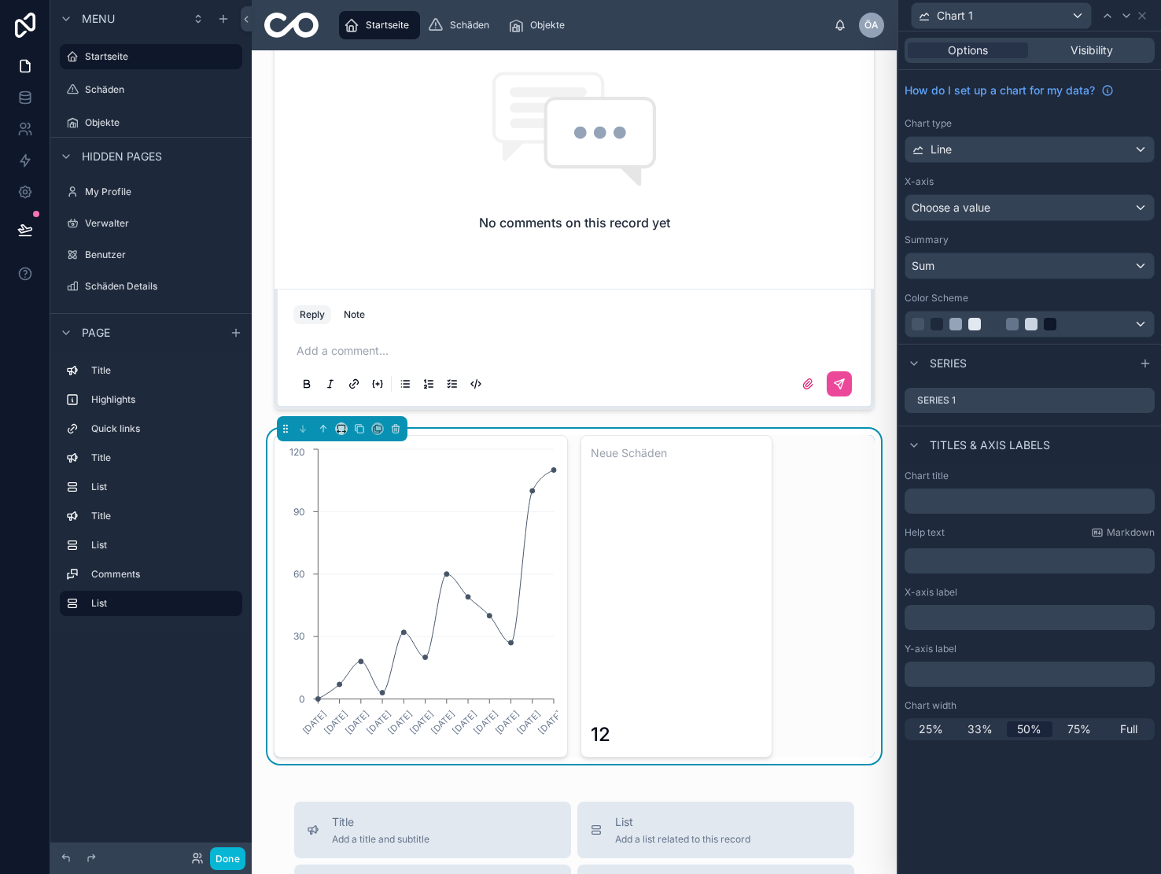
click at [837, 524] on div "30.12.2024 3.2.2025 3.3.2025 31.3.2025 28.4.2025 2.6.2025 30.6.2025 4.8.2025 1.…" at bounding box center [574, 596] width 601 height 323
click at [951, 45] on span "Options" at bounding box center [968, 50] width 40 height 16
click at [1143, 19] on icon at bounding box center [1142, 15] width 13 height 13
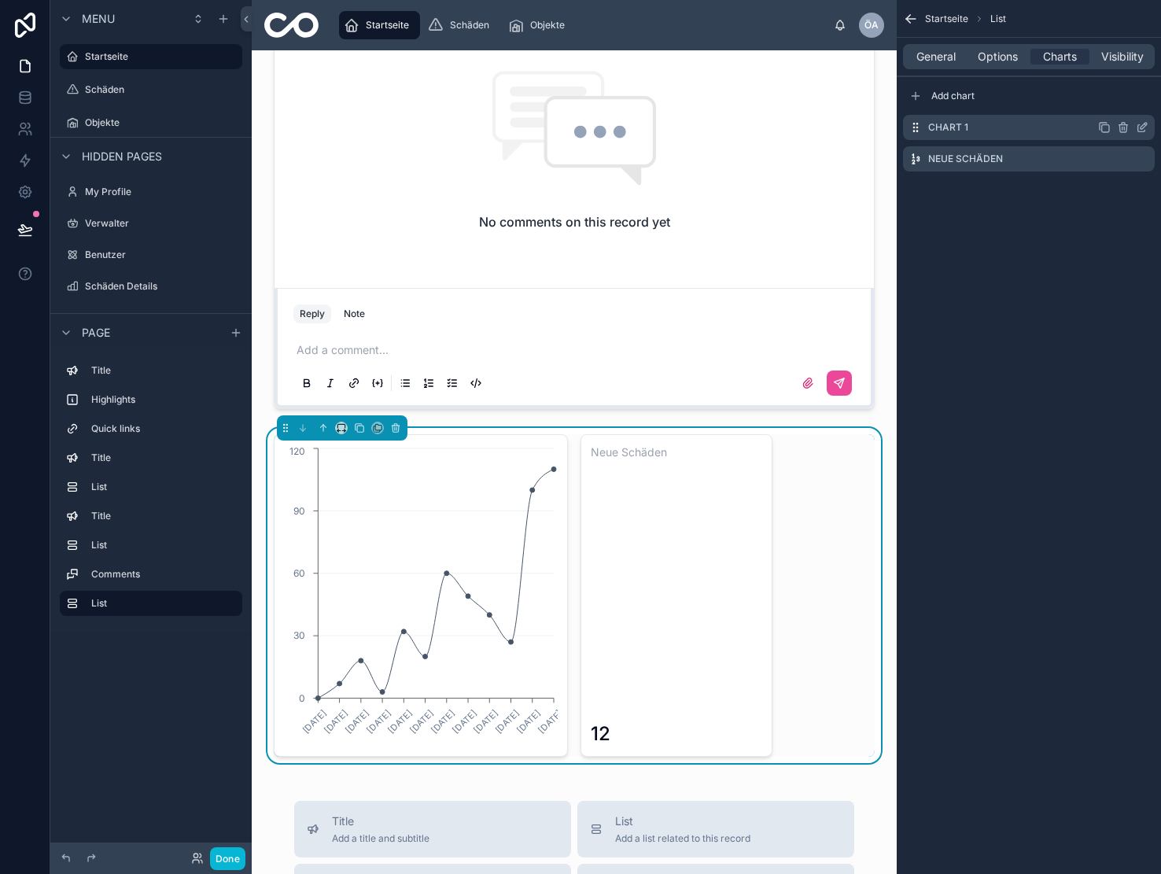
click at [1121, 128] on icon "scrollable content" at bounding box center [1123, 127] width 13 height 13
click at [1119, 103] on icon at bounding box center [1117, 102] width 13 height 13
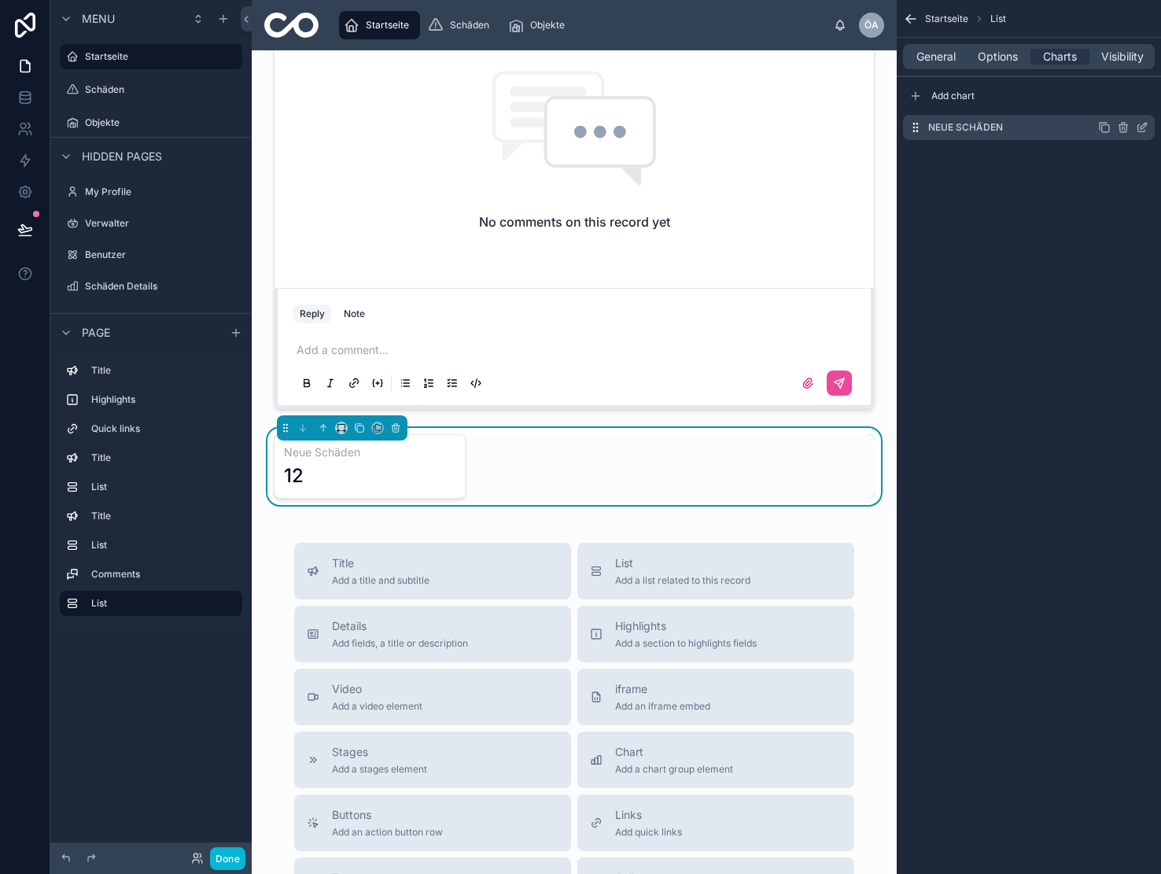
click at [1031, 131] on div "Neue Schäden" at bounding box center [1029, 127] width 252 height 25
click at [1143, 125] on icon "scrollable content" at bounding box center [1144, 126] width 6 height 6
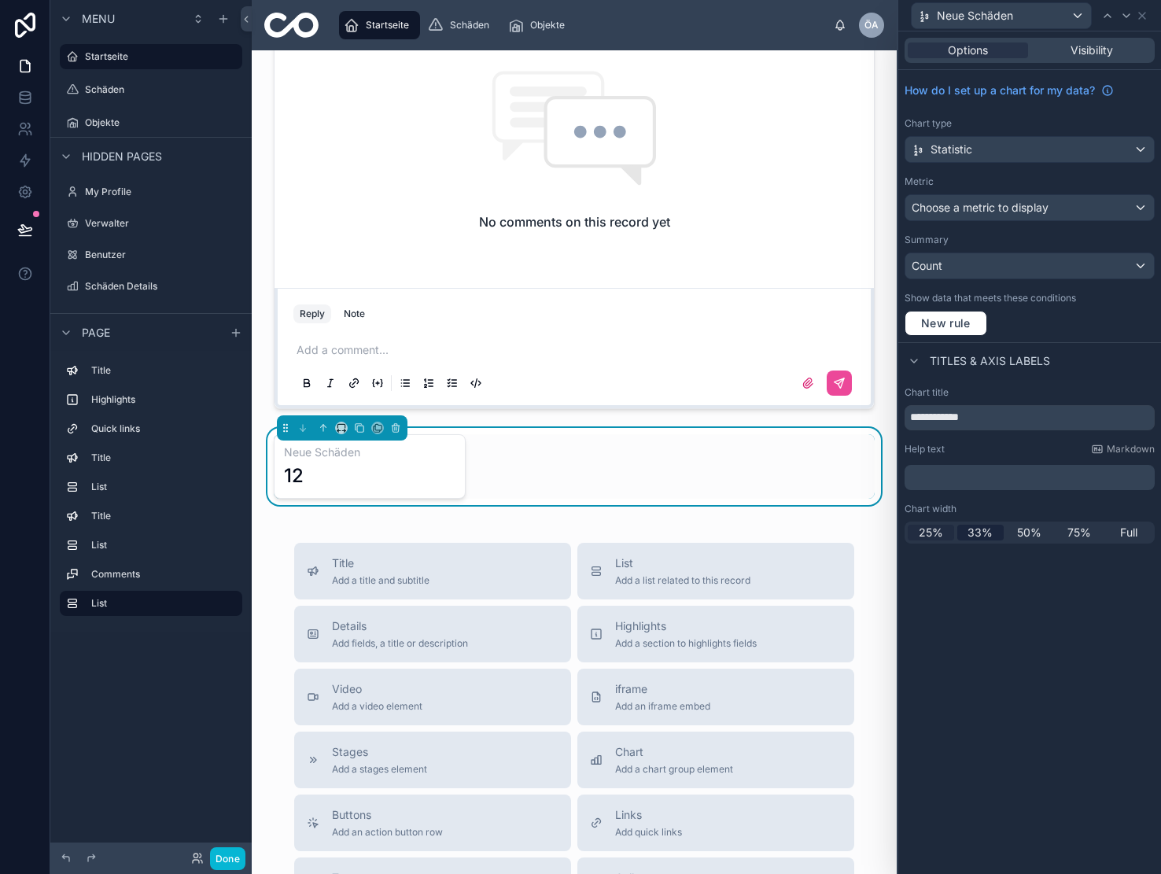
click at [936, 534] on span "25%" at bounding box center [931, 533] width 24 height 16
click at [327, 460] on h3 "Neue Schäden" at bounding box center [344, 452] width 120 height 16
click at [972, 208] on span "Choose a metric to display" at bounding box center [980, 207] width 137 height 13
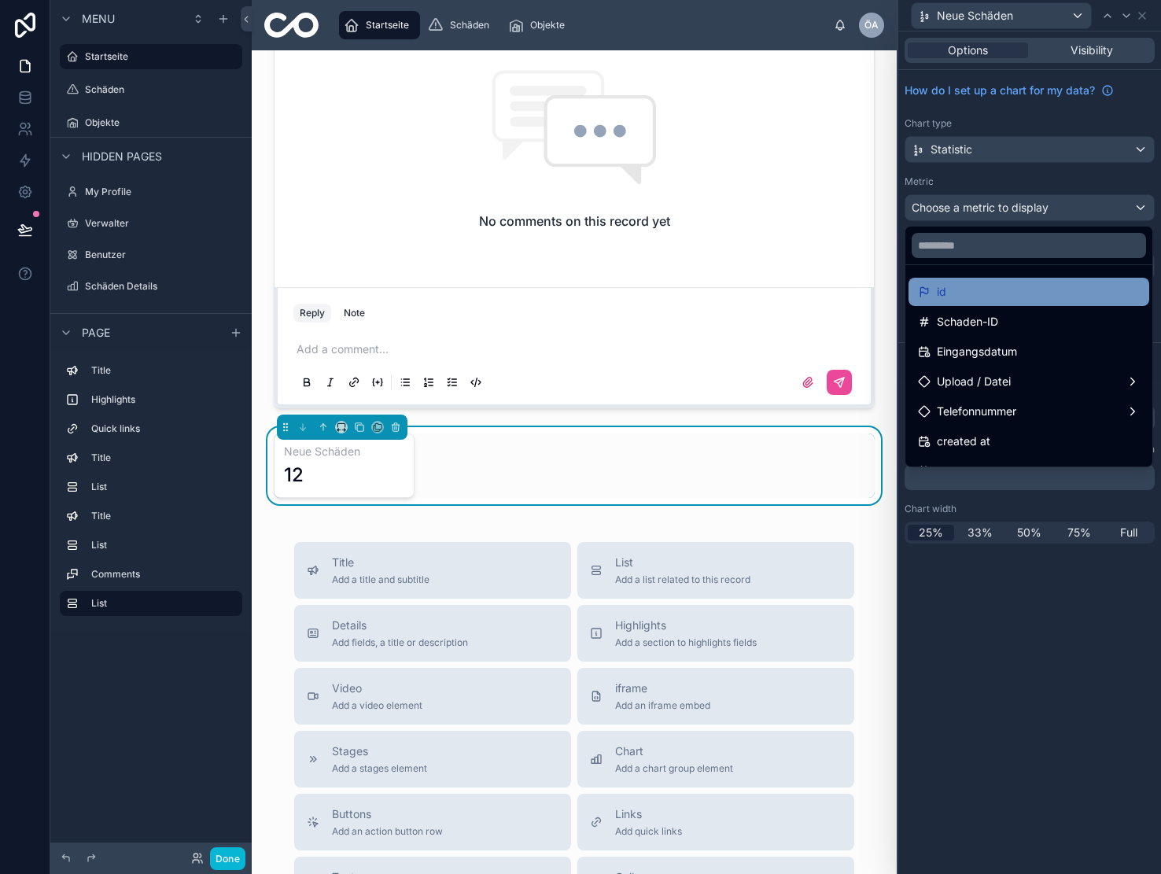
scroll to position [0, 0]
click at [1004, 209] on div at bounding box center [1029, 437] width 263 height 874
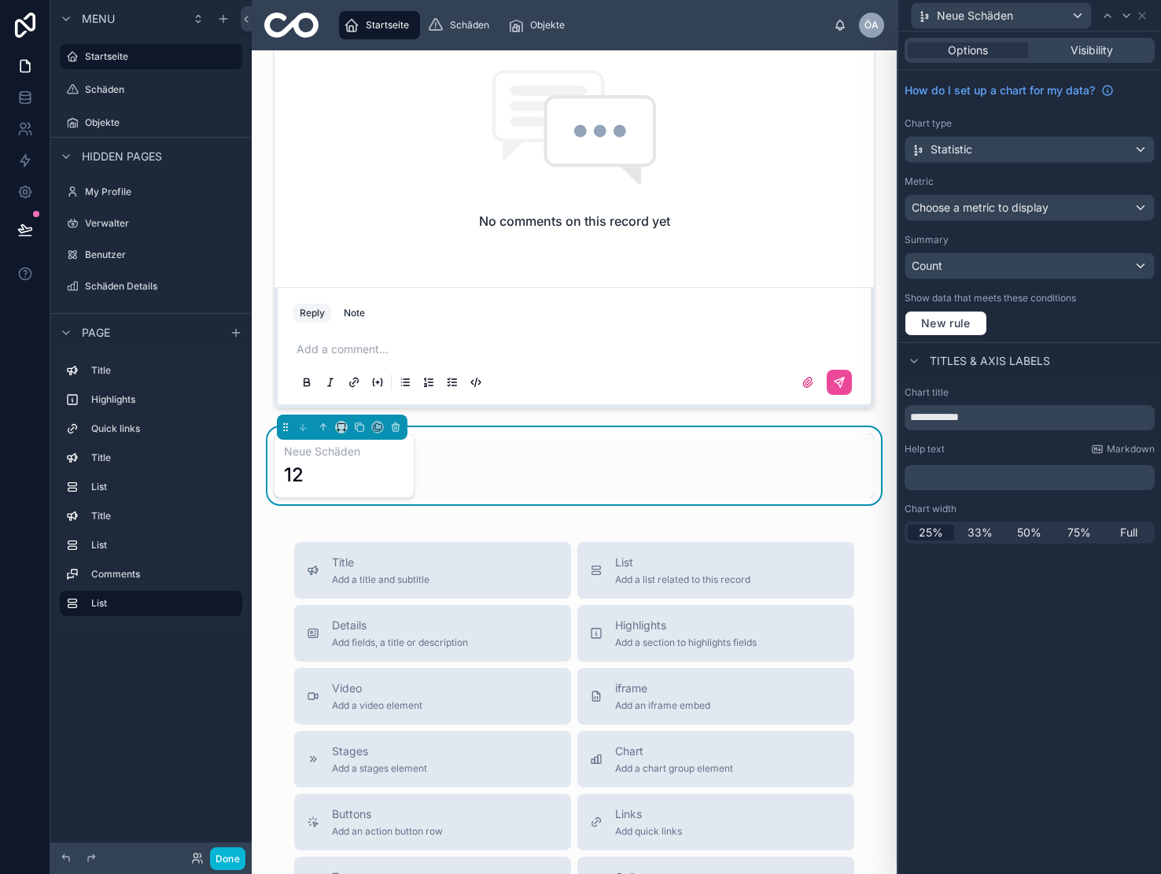
click at [1006, 207] on span "Choose a metric to display" at bounding box center [980, 207] width 137 height 13
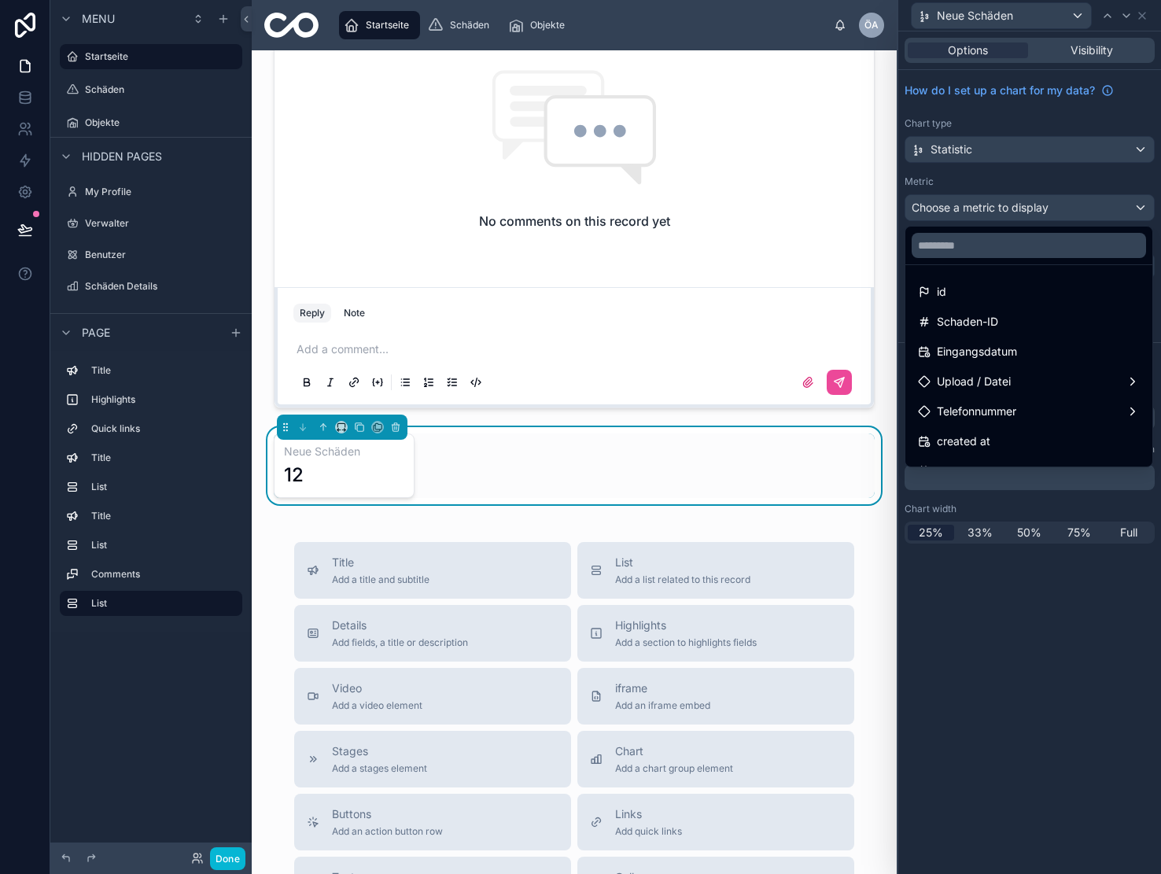
click at [1002, 214] on div at bounding box center [1029, 437] width 263 height 874
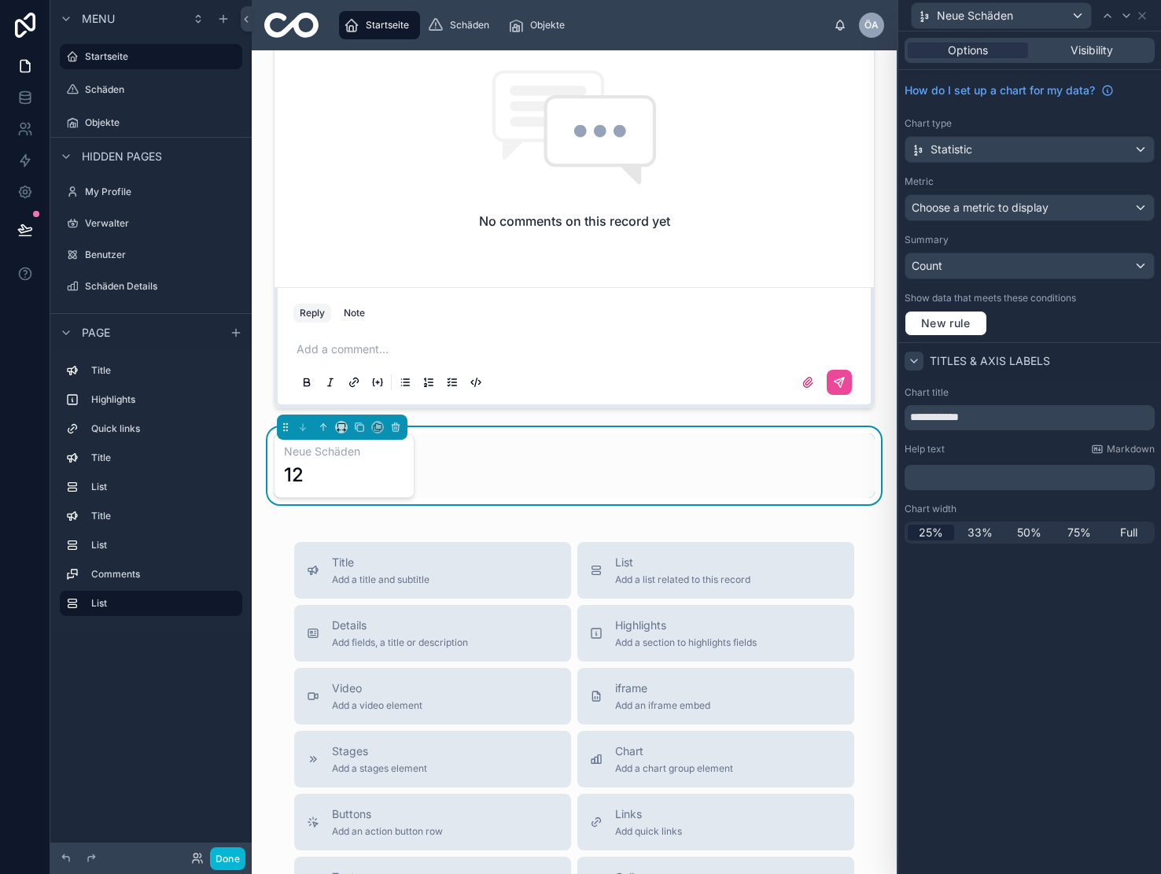
click at [915, 361] on icon at bounding box center [914, 361] width 6 height 3
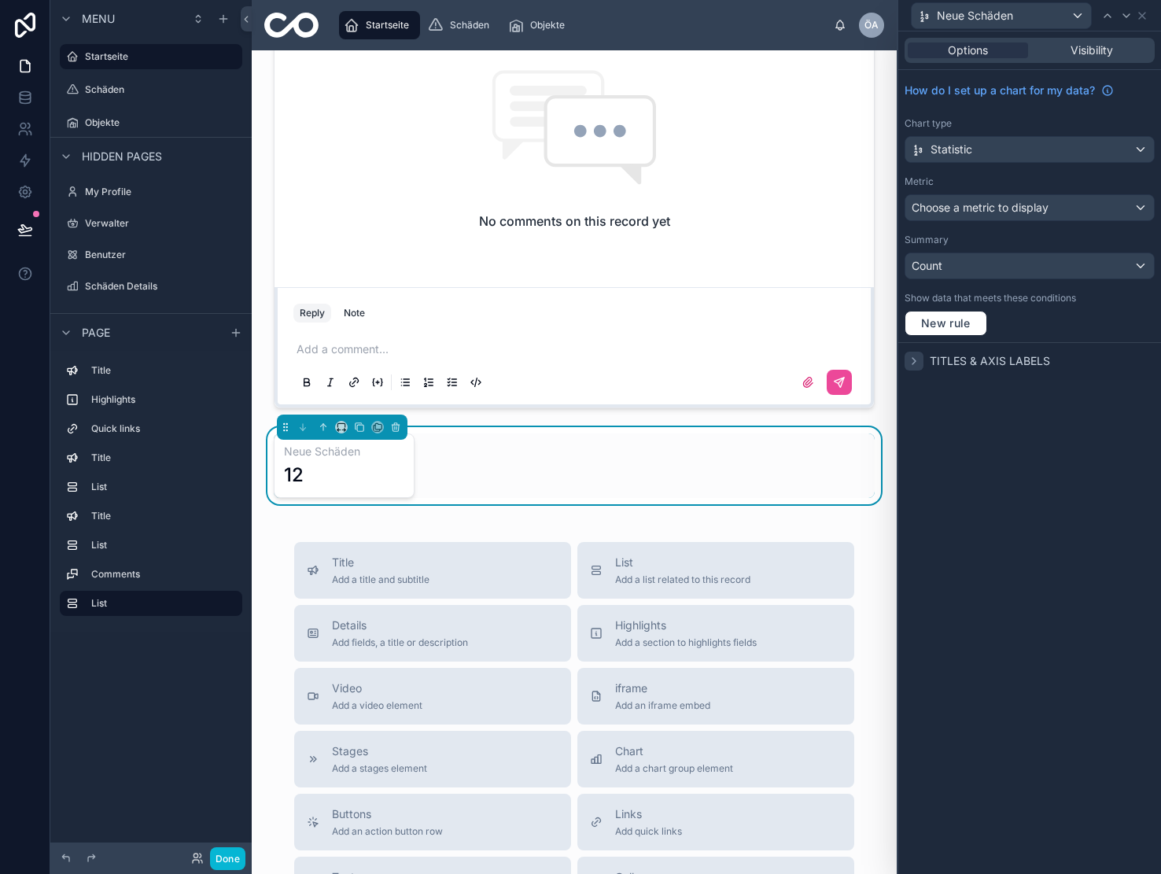
click at [915, 361] on icon at bounding box center [914, 361] width 3 height 6
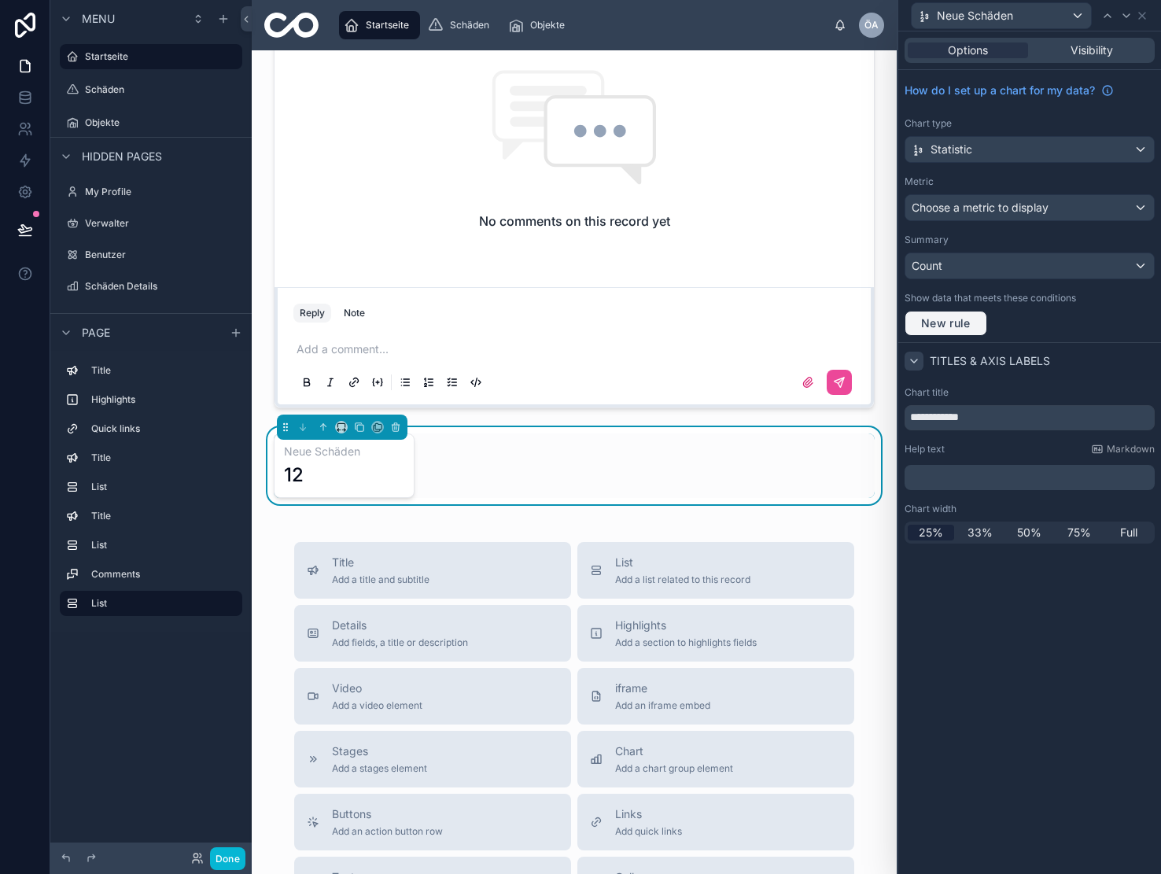
click at [935, 326] on span "New rule" at bounding box center [946, 323] width 62 height 14
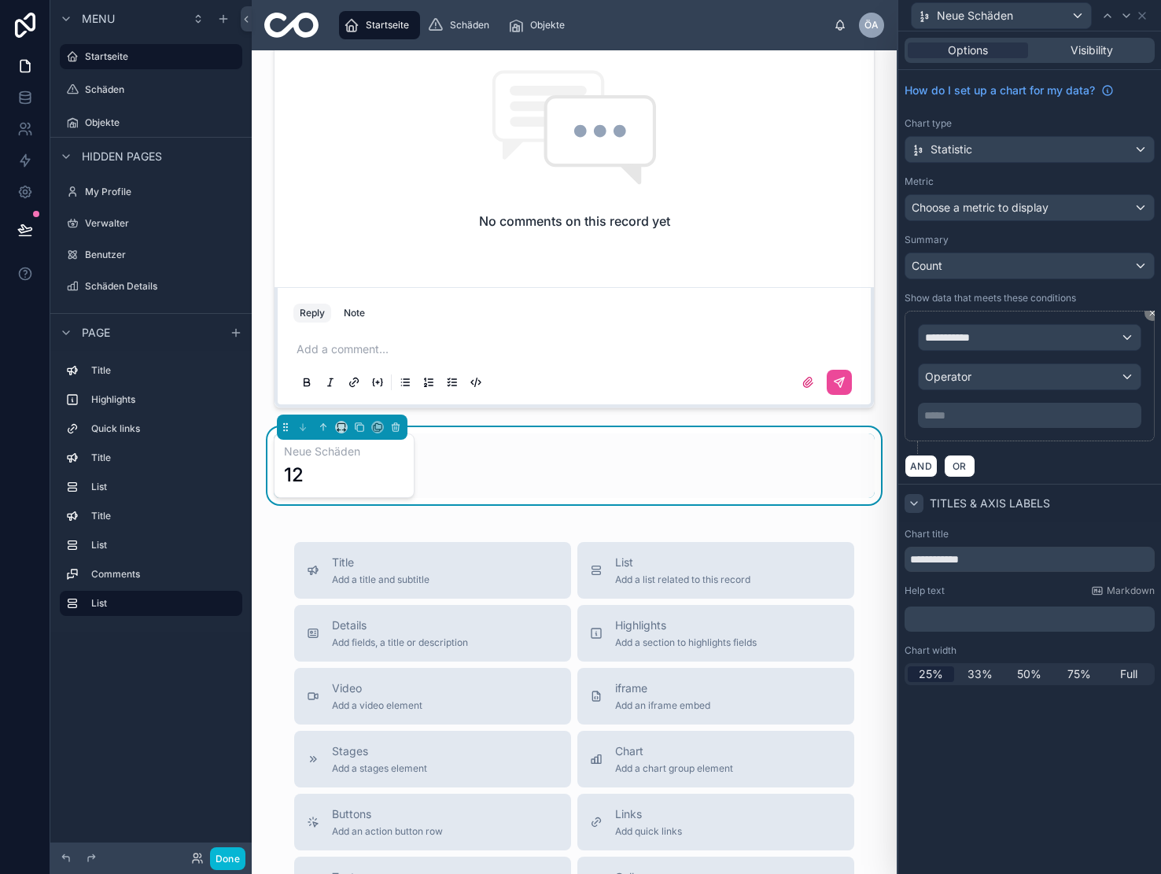
click at [1011, 336] on div "**********" at bounding box center [1030, 337] width 222 height 25
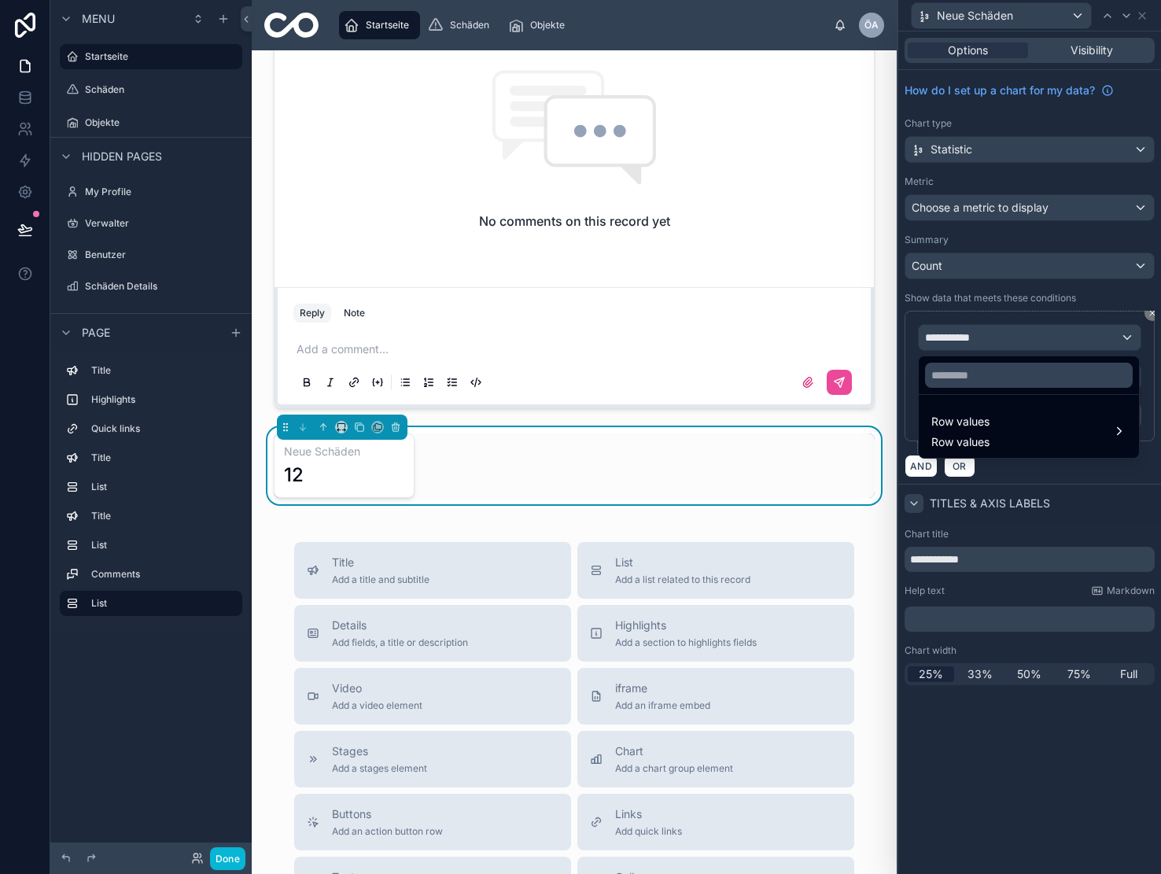
click at [1026, 340] on div at bounding box center [1029, 437] width 263 height 874
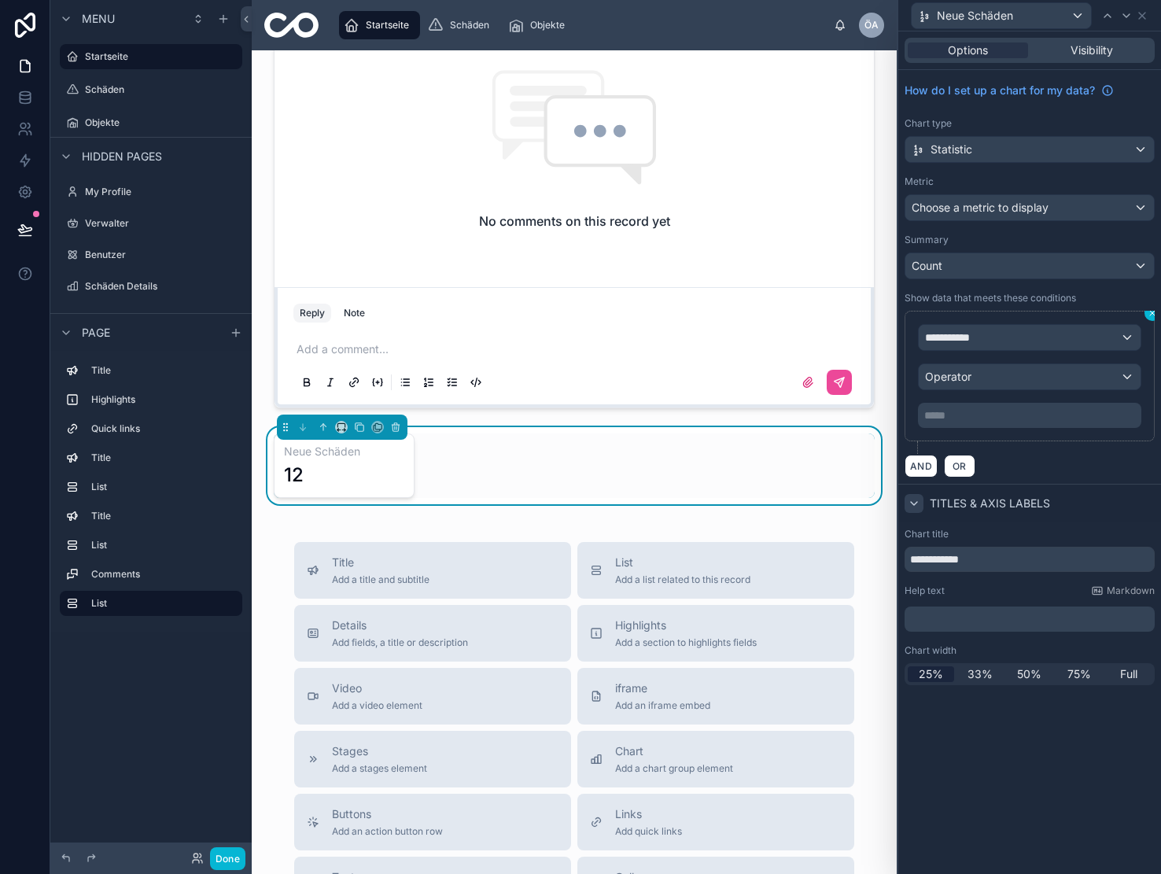
click at [1152, 315] on icon at bounding box center [1152, 312] width 9 height 9
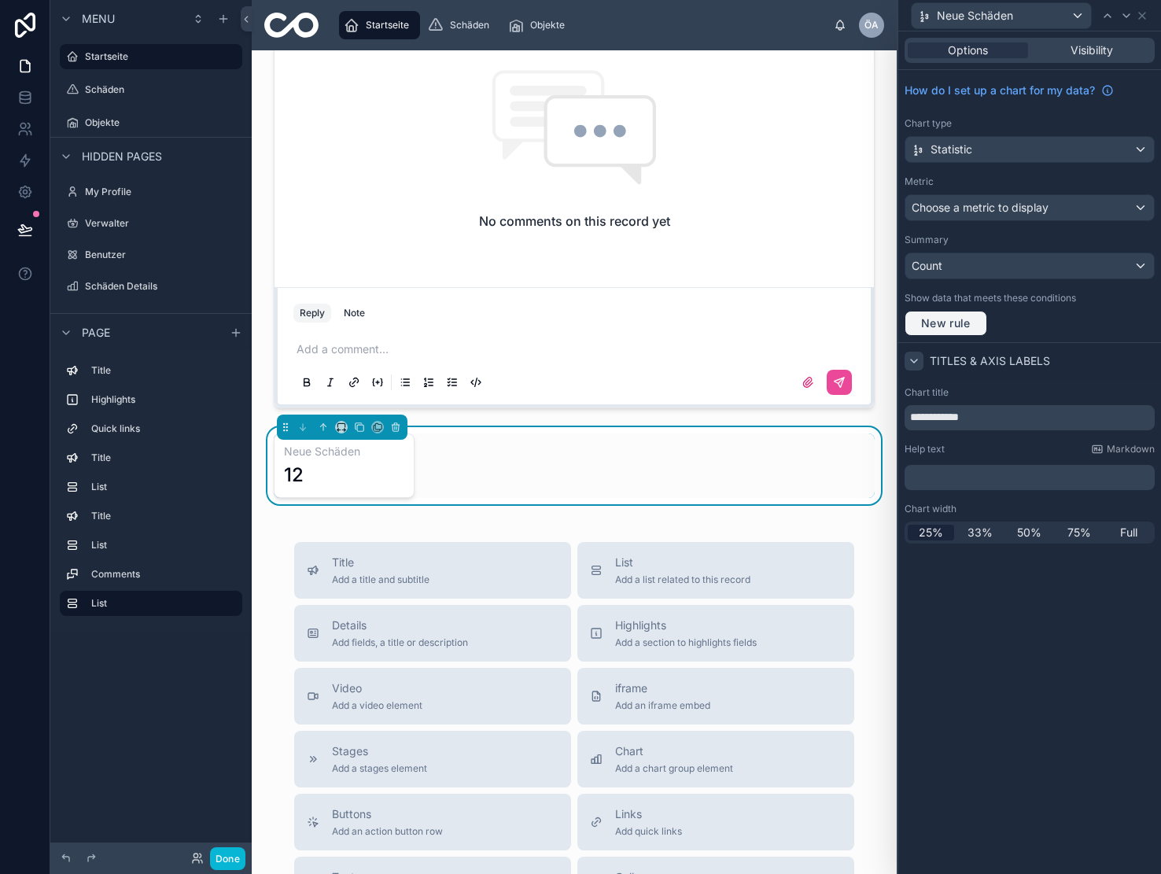
click at [953, 324] on span "New rule" at bounding box center [946, 323] width 62 height 14
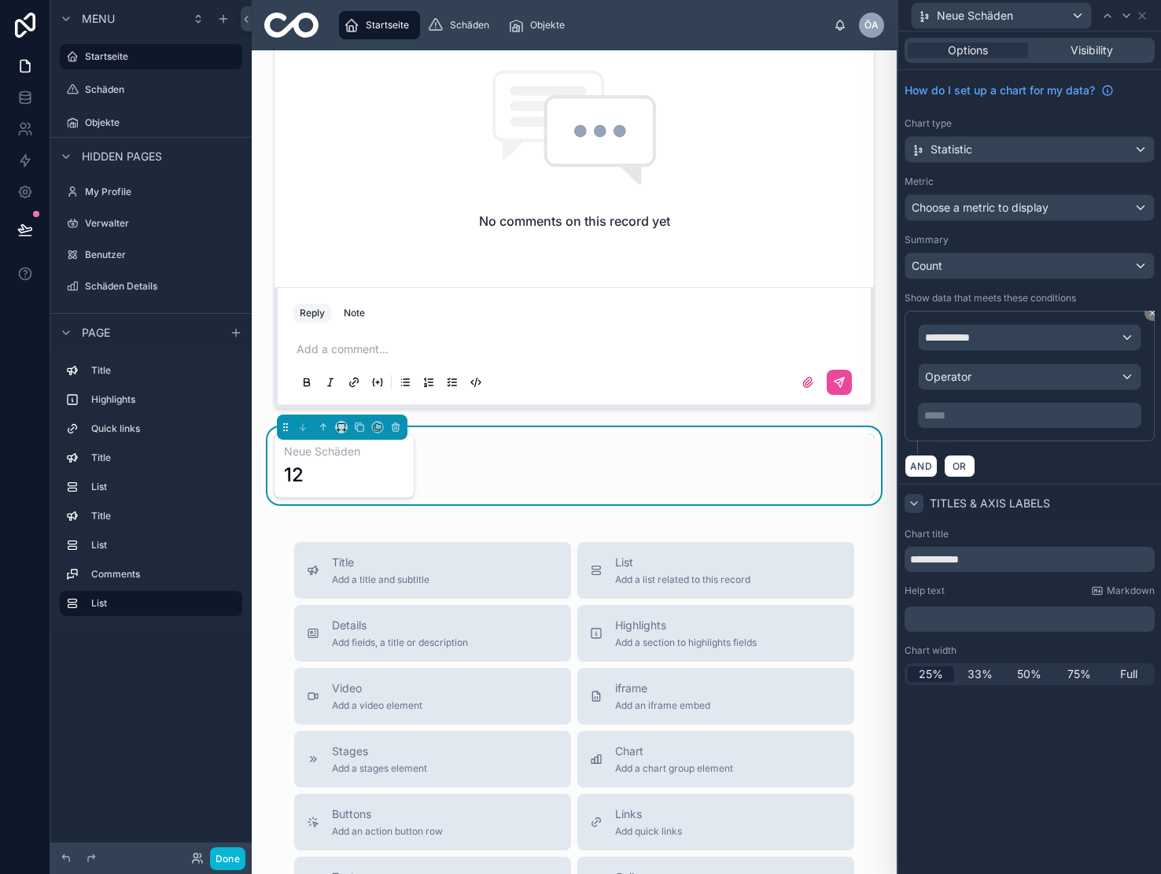
click at [995, 334] on div "**********" at bounding box center [1030, 337] width 222 height 25
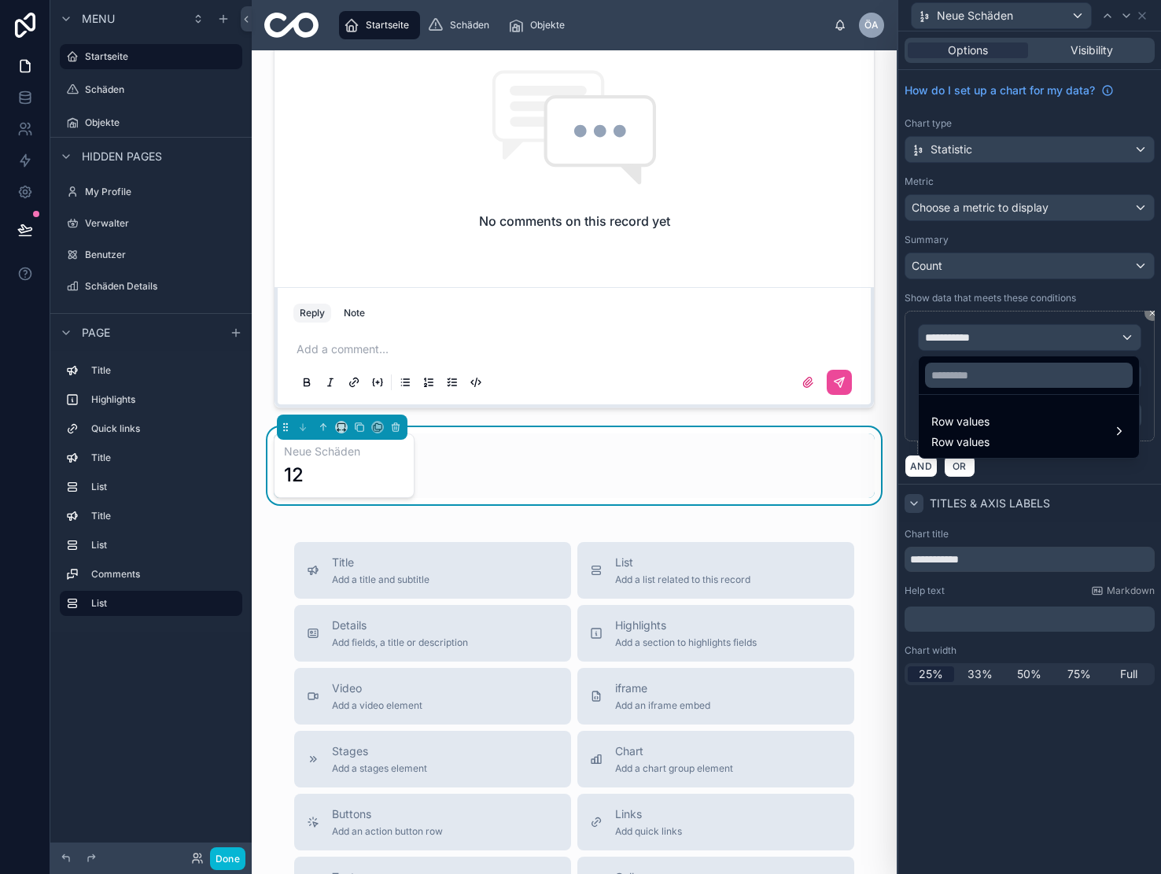
click at [989, 343] on div at bounding box center [1029, 437] width 263 height 874
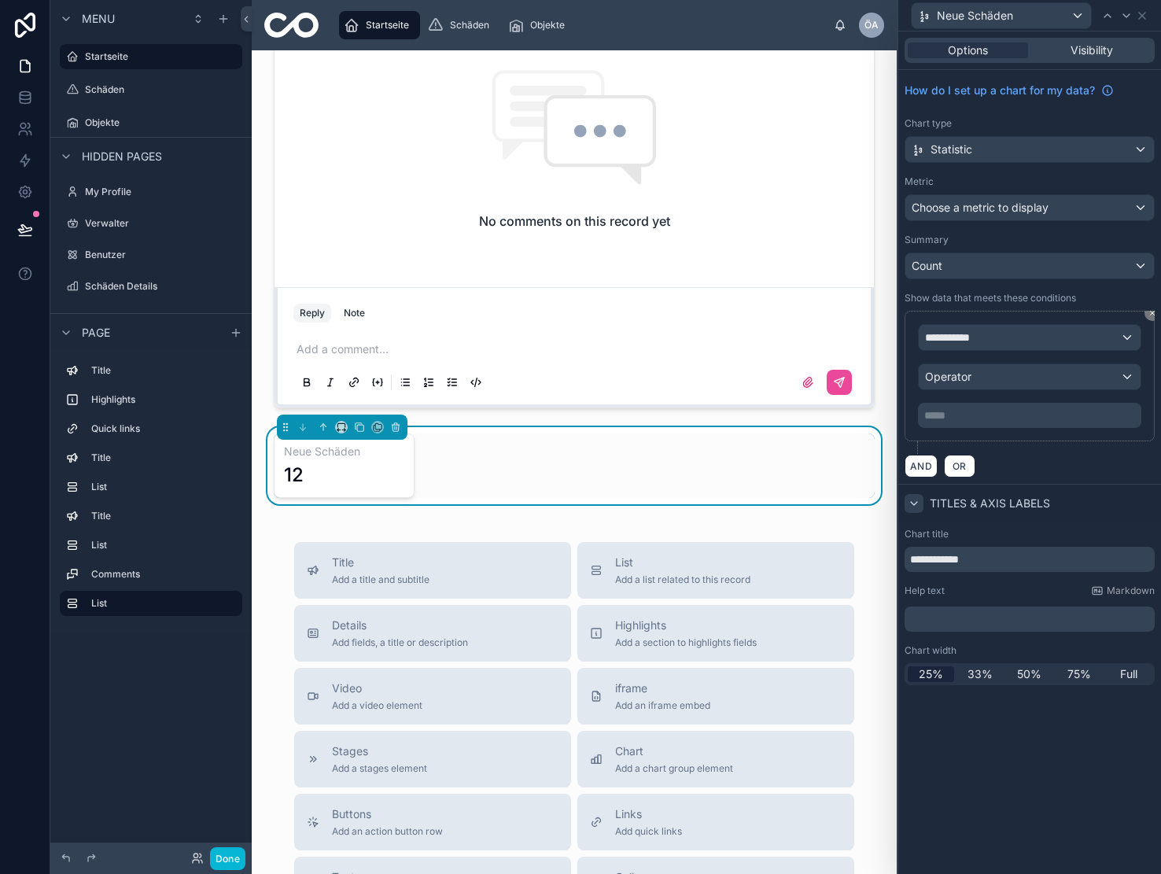
click at [998, 384] on div "Operator" at bounding box center [1030, 376] width 222 height 25
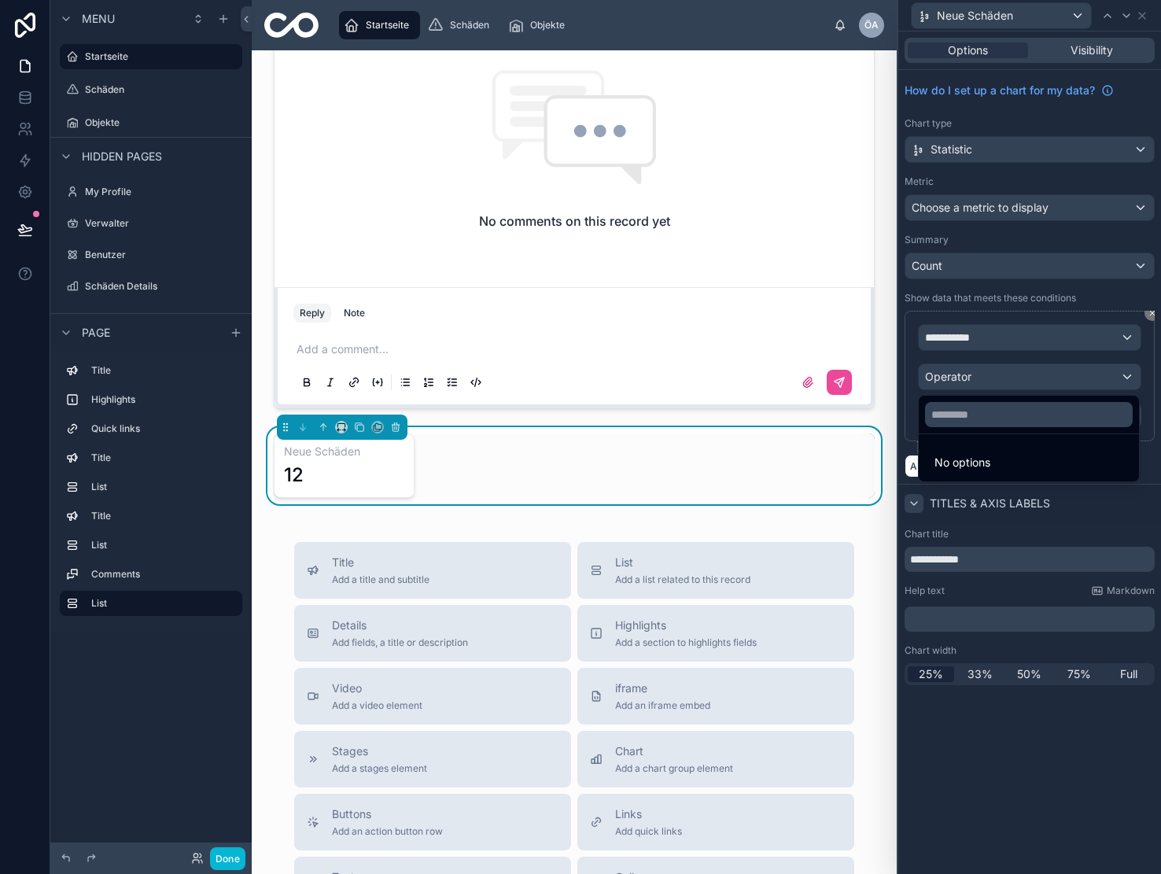
click at [996, 371] on div at bounding box center [1029, 437] width 263 height 874
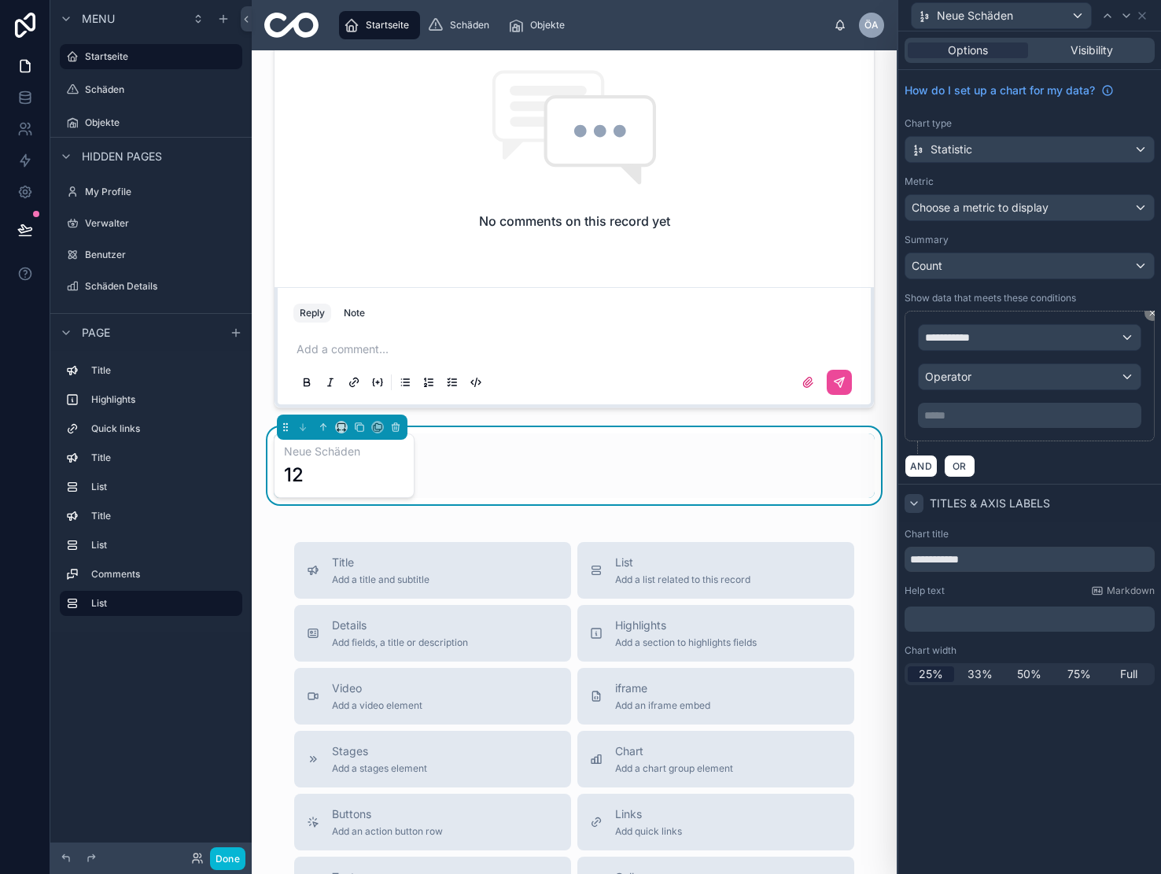
click at [983, 409] on p "***** ﻿" at bounding box center [1031, 416] width 214 height 16
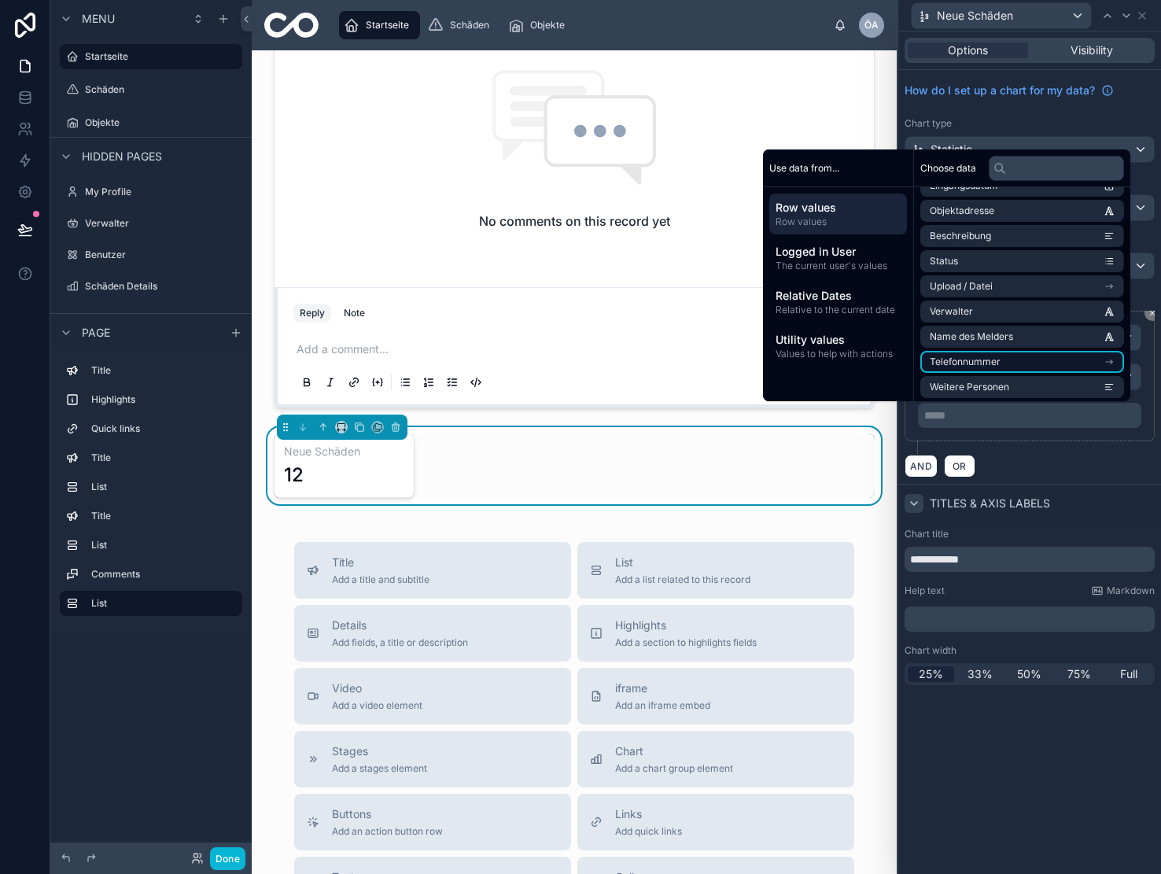
scroll to position [68, 0]
click at [982, 256] on li "Status" at bounding box center [1022, 262] width 204 height 22
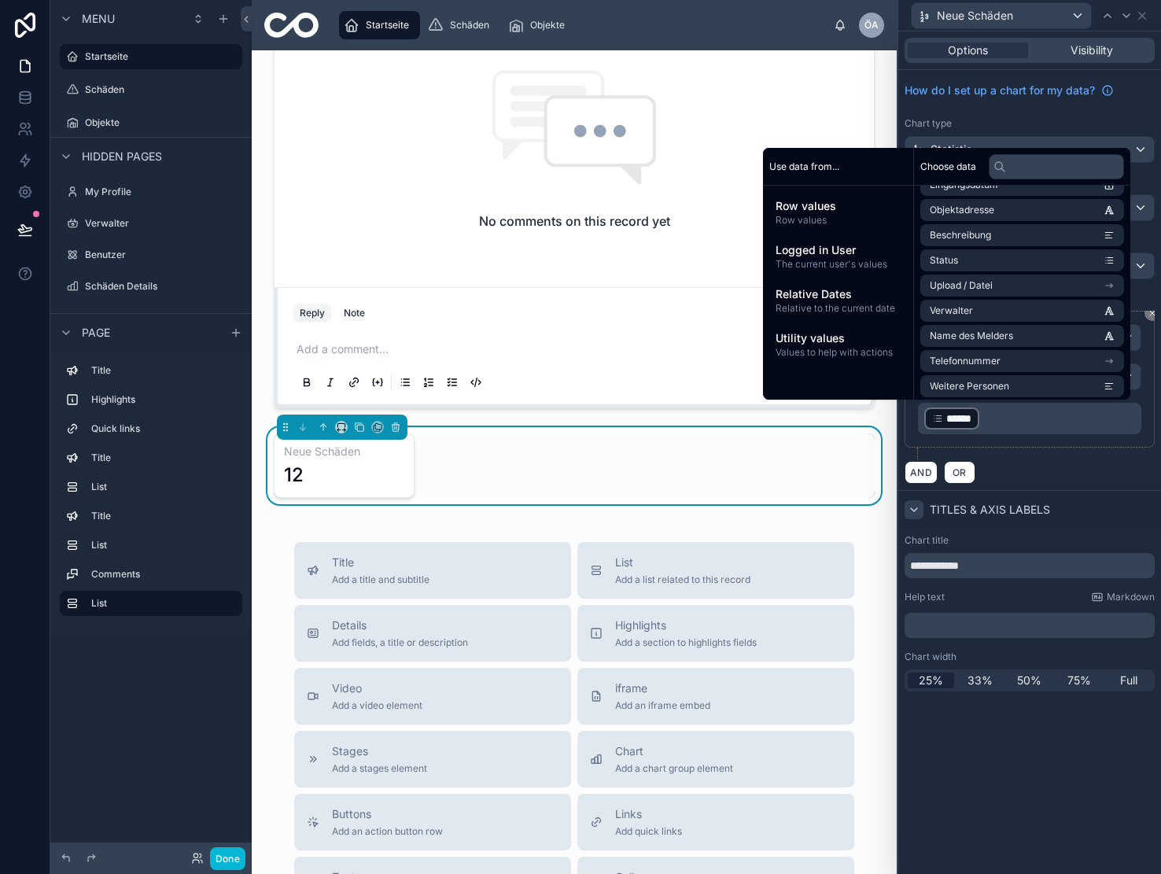
click at [1093, 450] on div "**********" at bounding box center [1030, 385] width 250 height 149
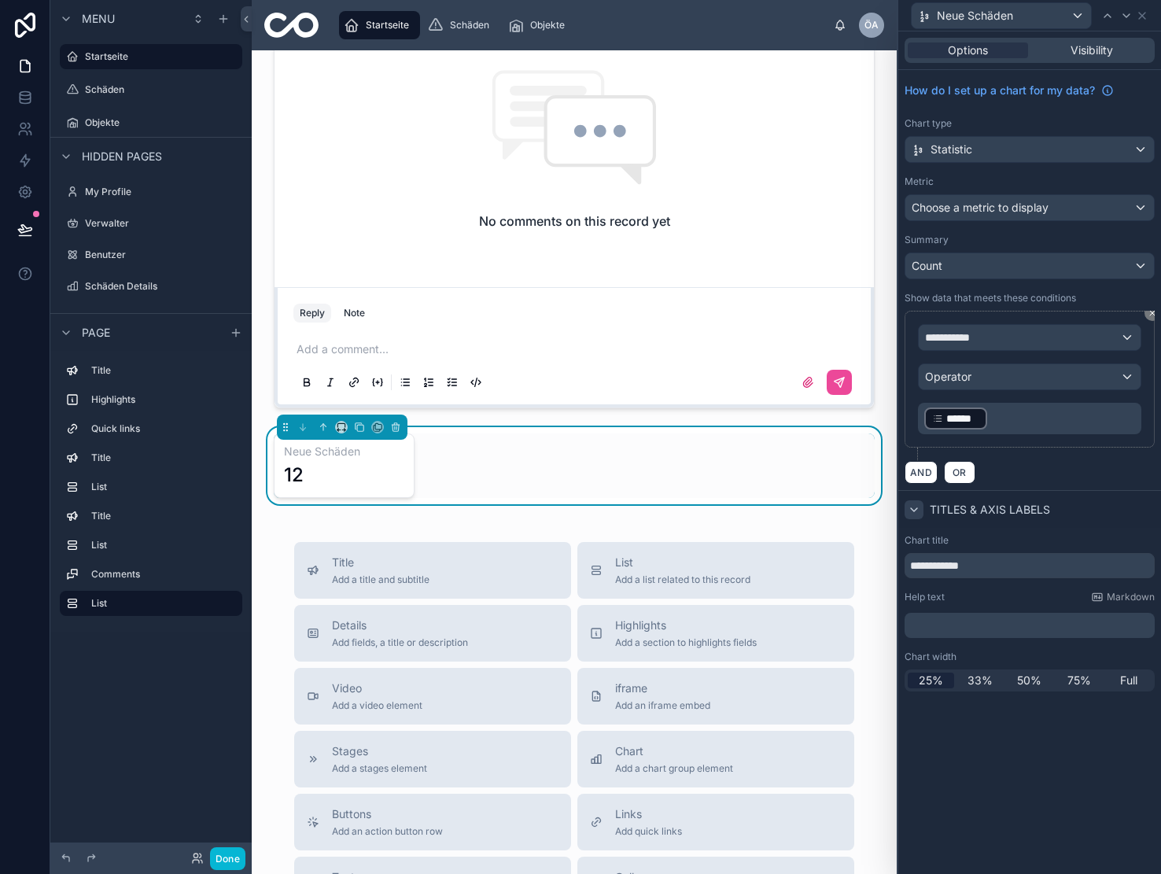
click at [1031, 376] on div "Operator" at bounding box center [1030, 376] width 222 height 25
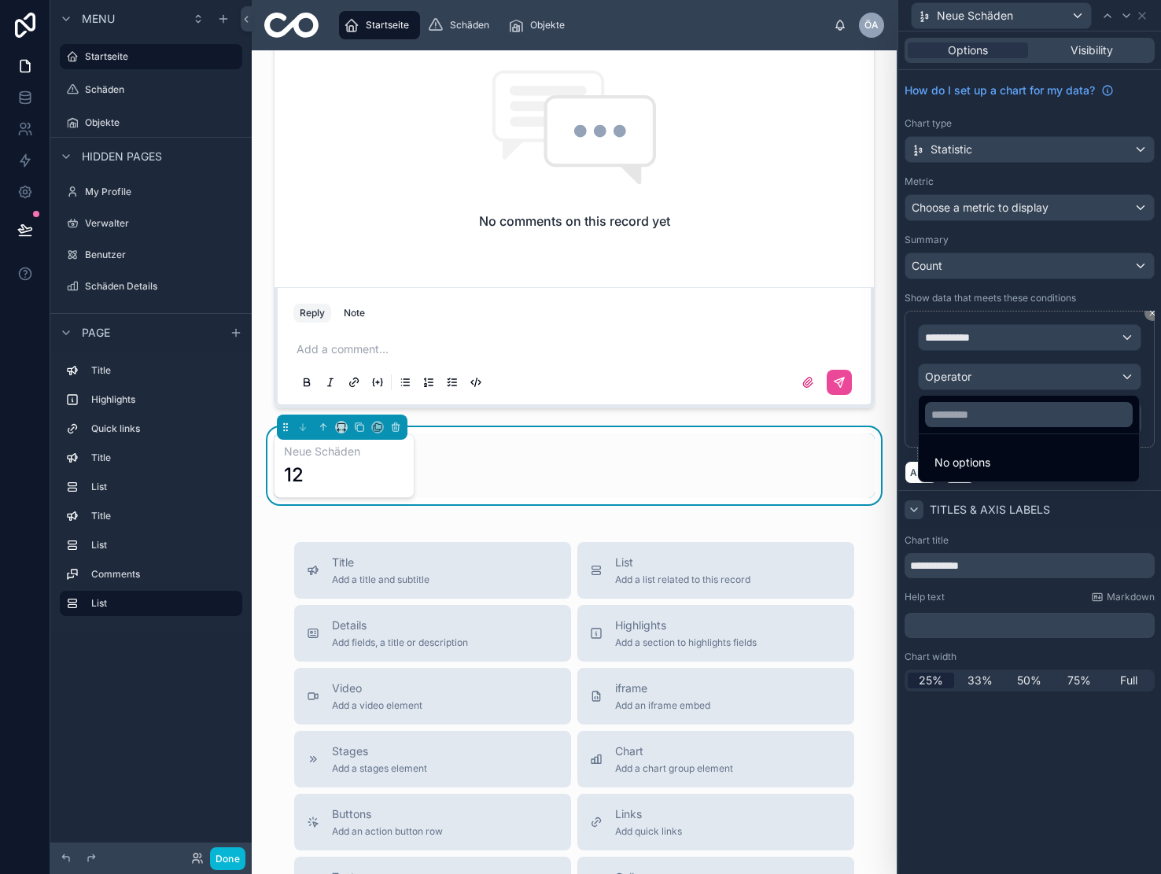
click at [1011, 335] on div at bounding box center [1029, 437] width 263 height 874
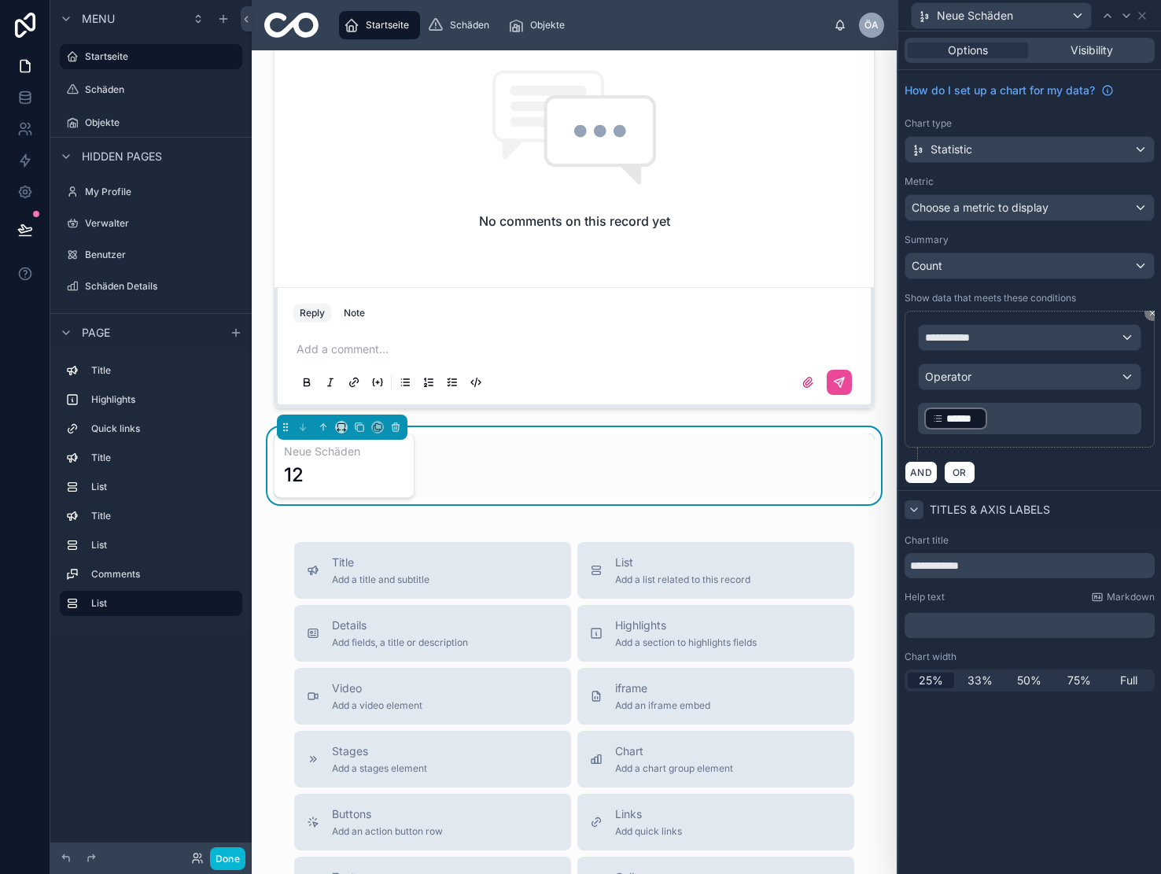
click at [1011, 335] on div "**********" at bounding box center [1030, 337] width 222 height 25
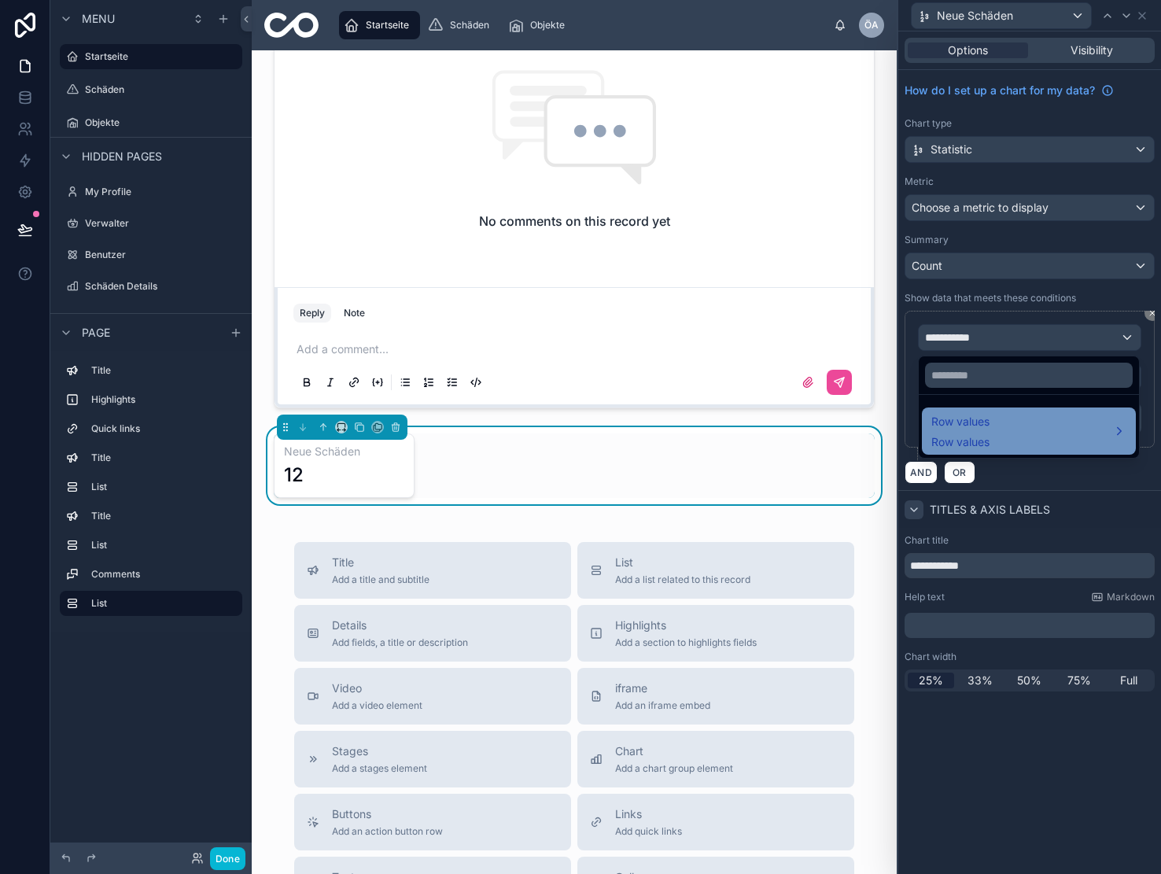
click at [987, 435] on span "Row values" at bounding box center [960, 442] width 58 height 16
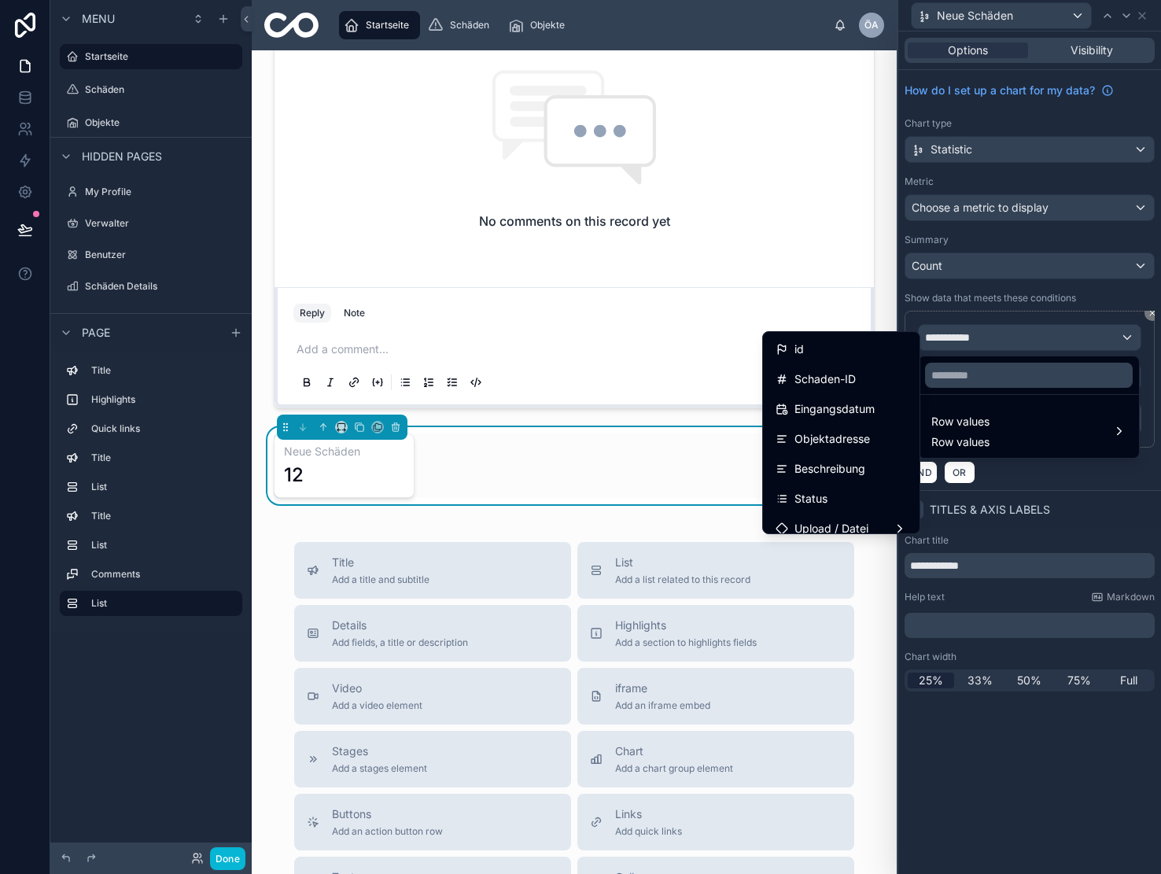
click at [1001, 308] on div at bounding box center [1029, 437] width 263 height 874
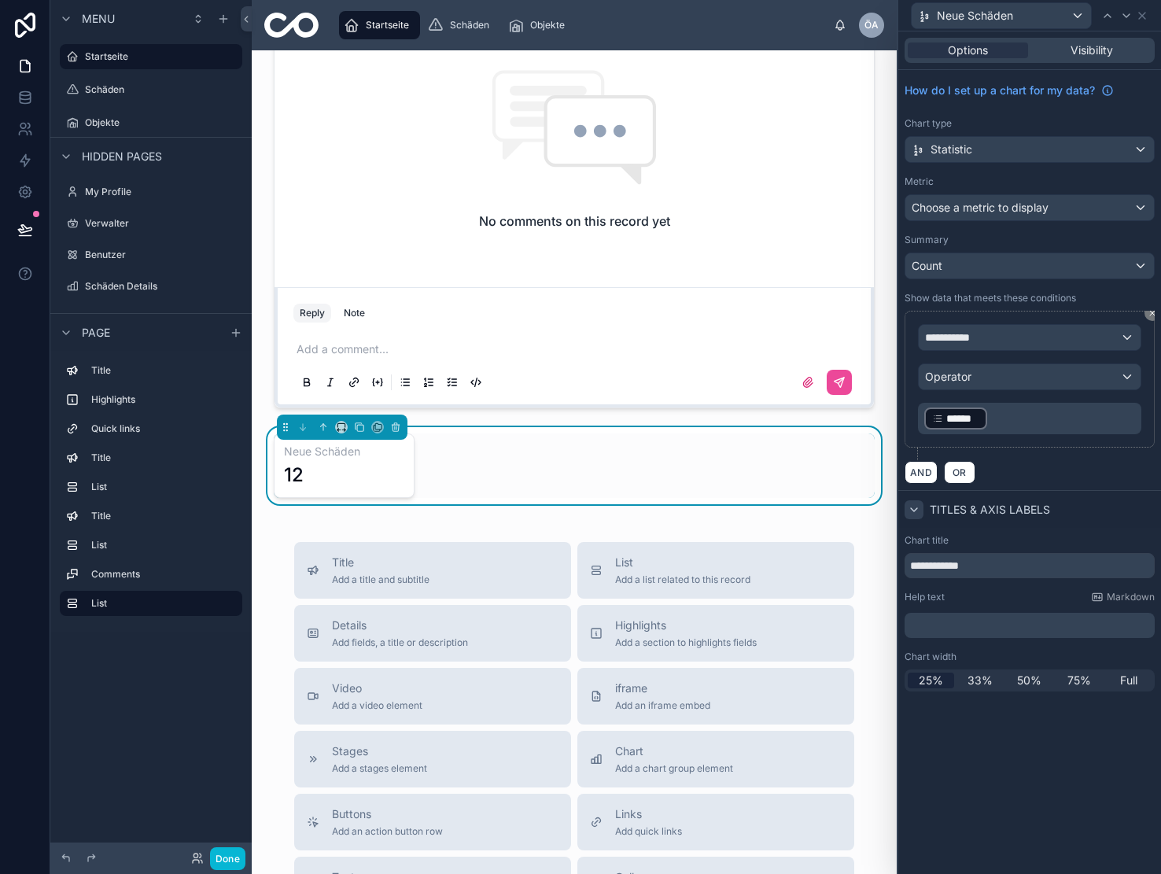
click at [972, 422] on span "******" at bounding box center [962, 419] width 33 height 16
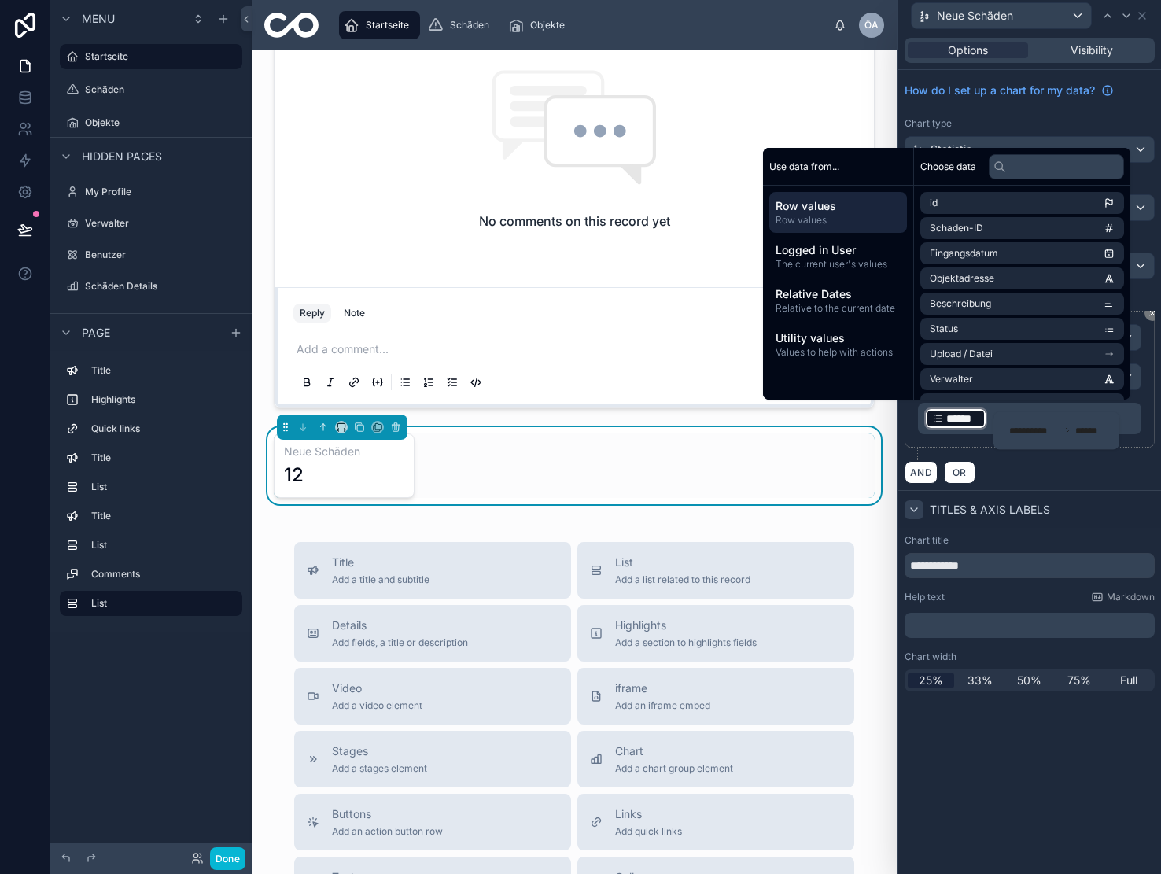
click at [1079, 504] on div "Titles & Axis labels" at bounding box center [1029, 509] width 263 height 38
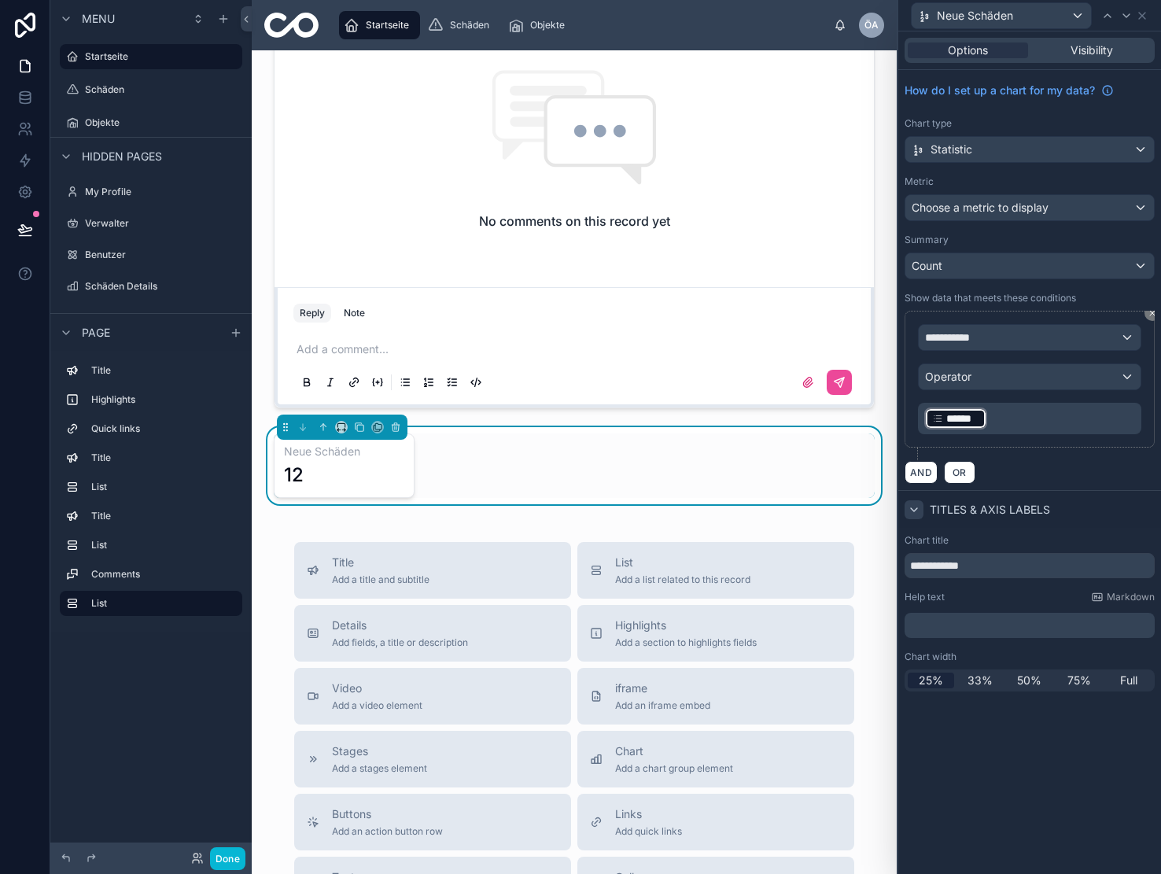
click at [1009, 415] on p "﻿ ****** ﻿ ﻿" at bounding box center [1031, 418] width 214 height 25
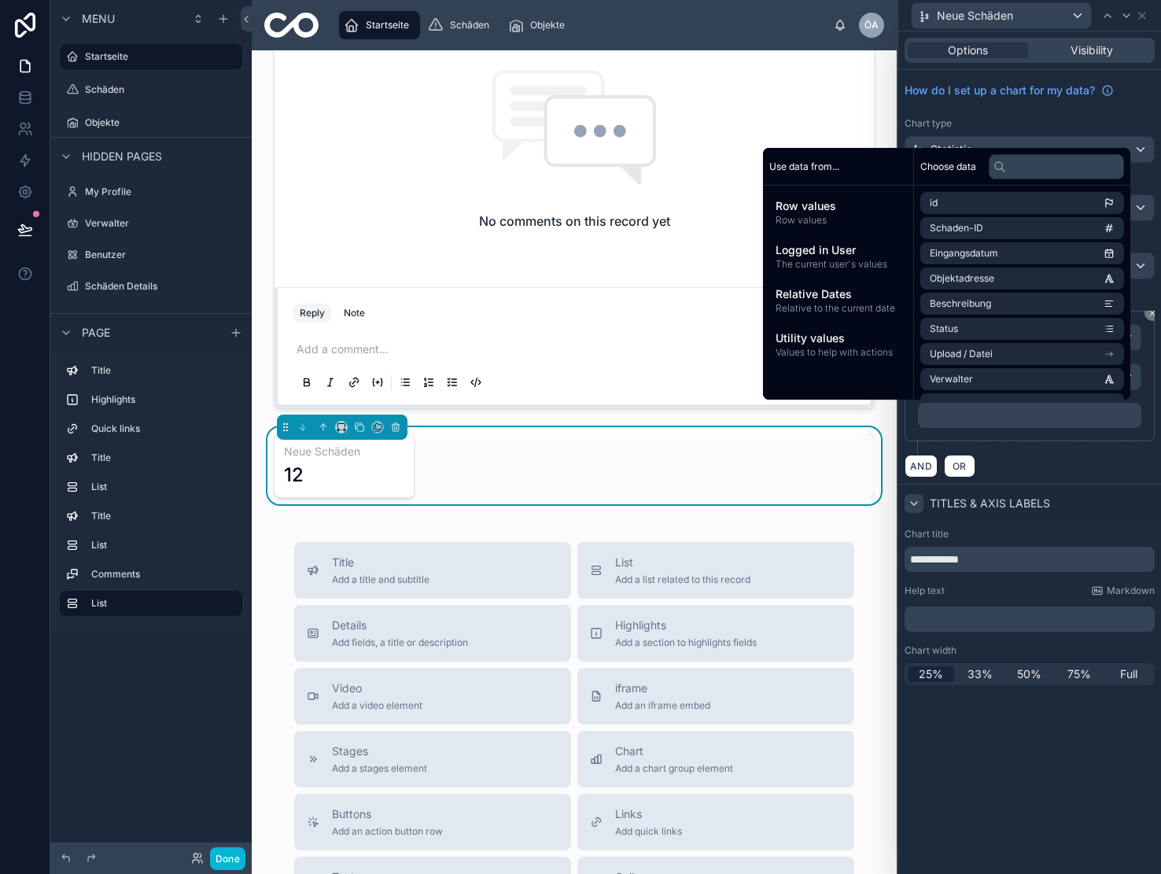
click at [1071, 448] on div "**********" at bounding box center [1030, 382] width 250 height 143
